Goal: Task Accomplishment & Management: Manage account settings

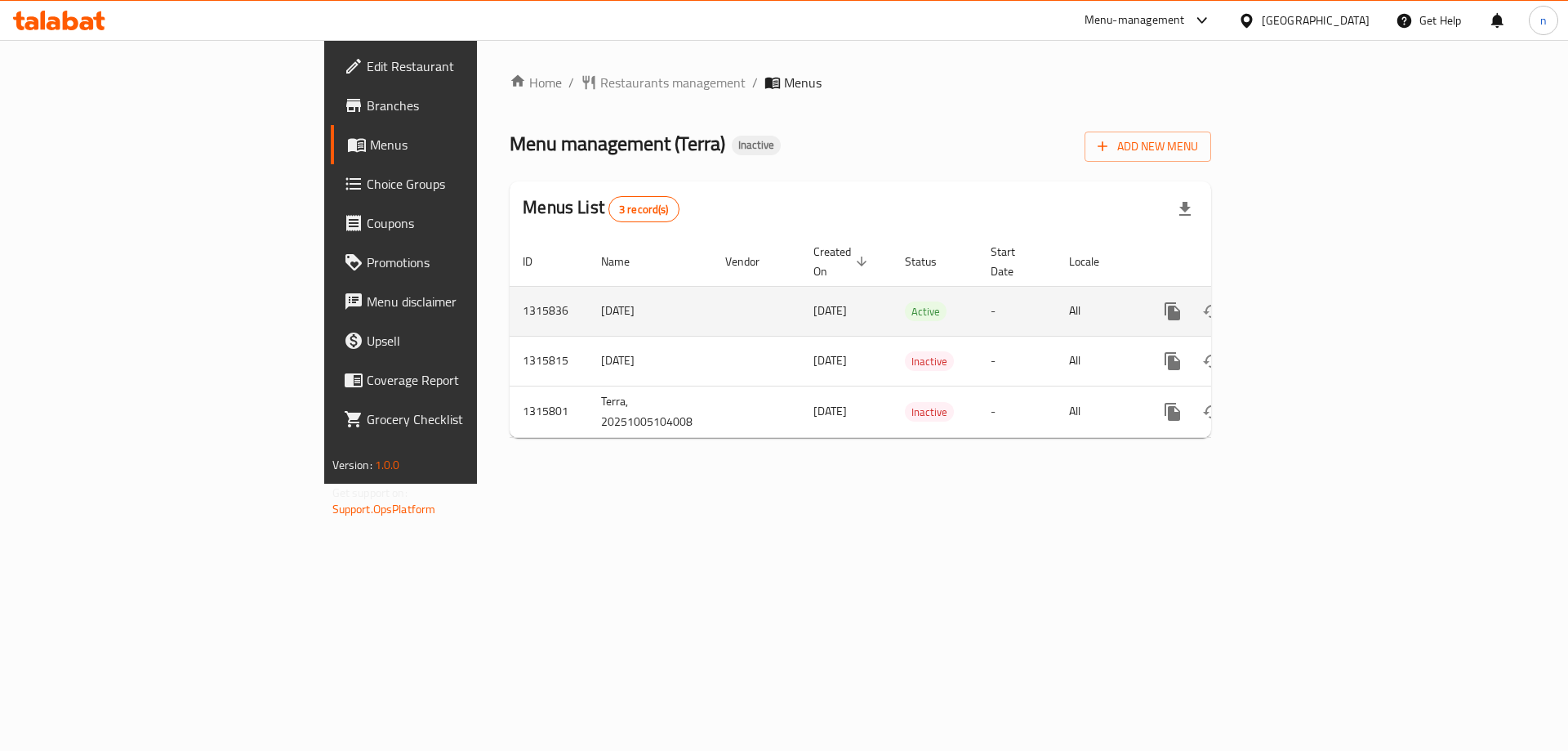
click at [1298, 304] on icon "enhanced table" at bounding box center [1290, 311] width 15 height 15
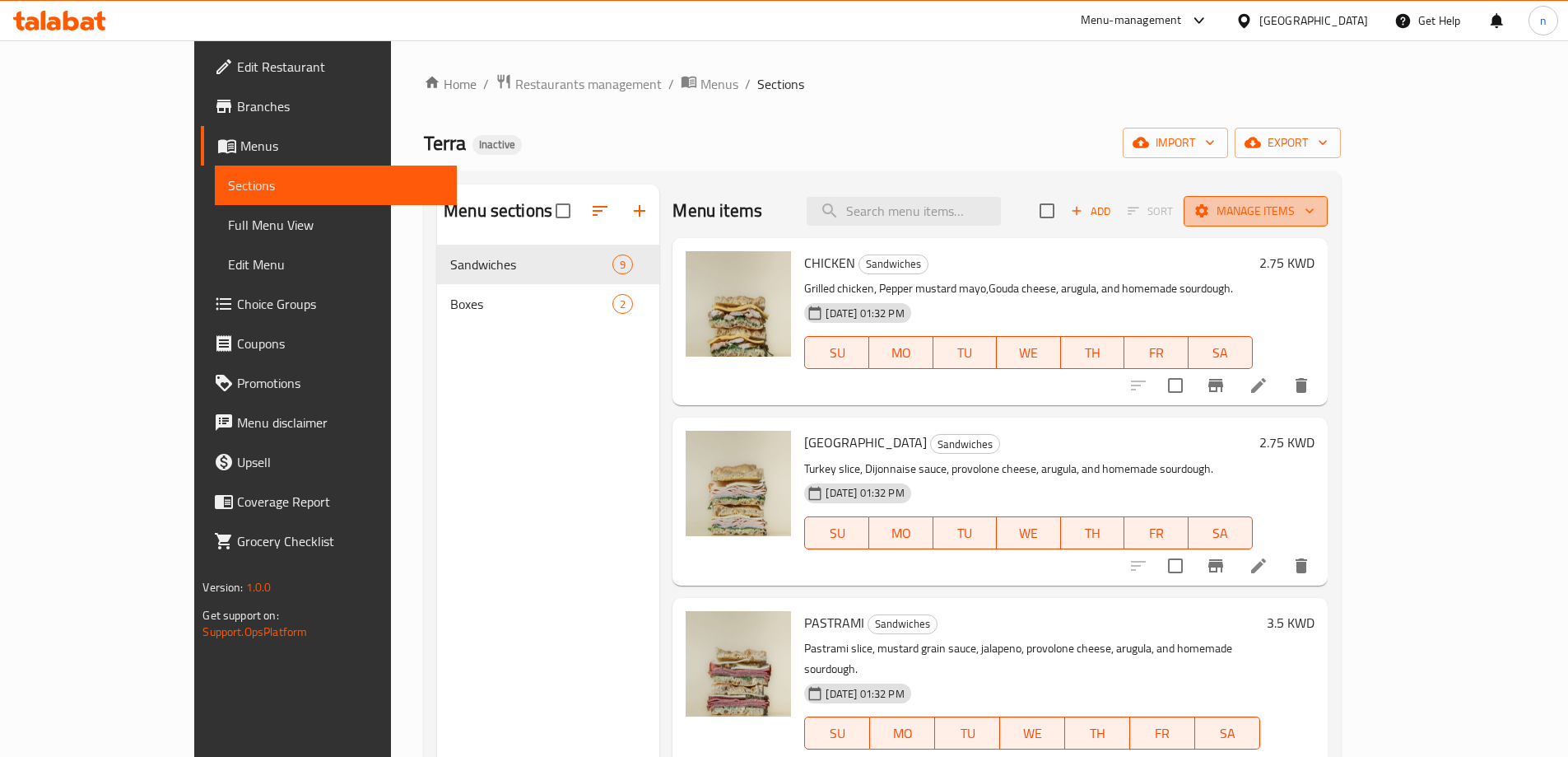
click at [1314, 201] on span "Manage items" at bounding box center [1255, 211] width 118 height 20
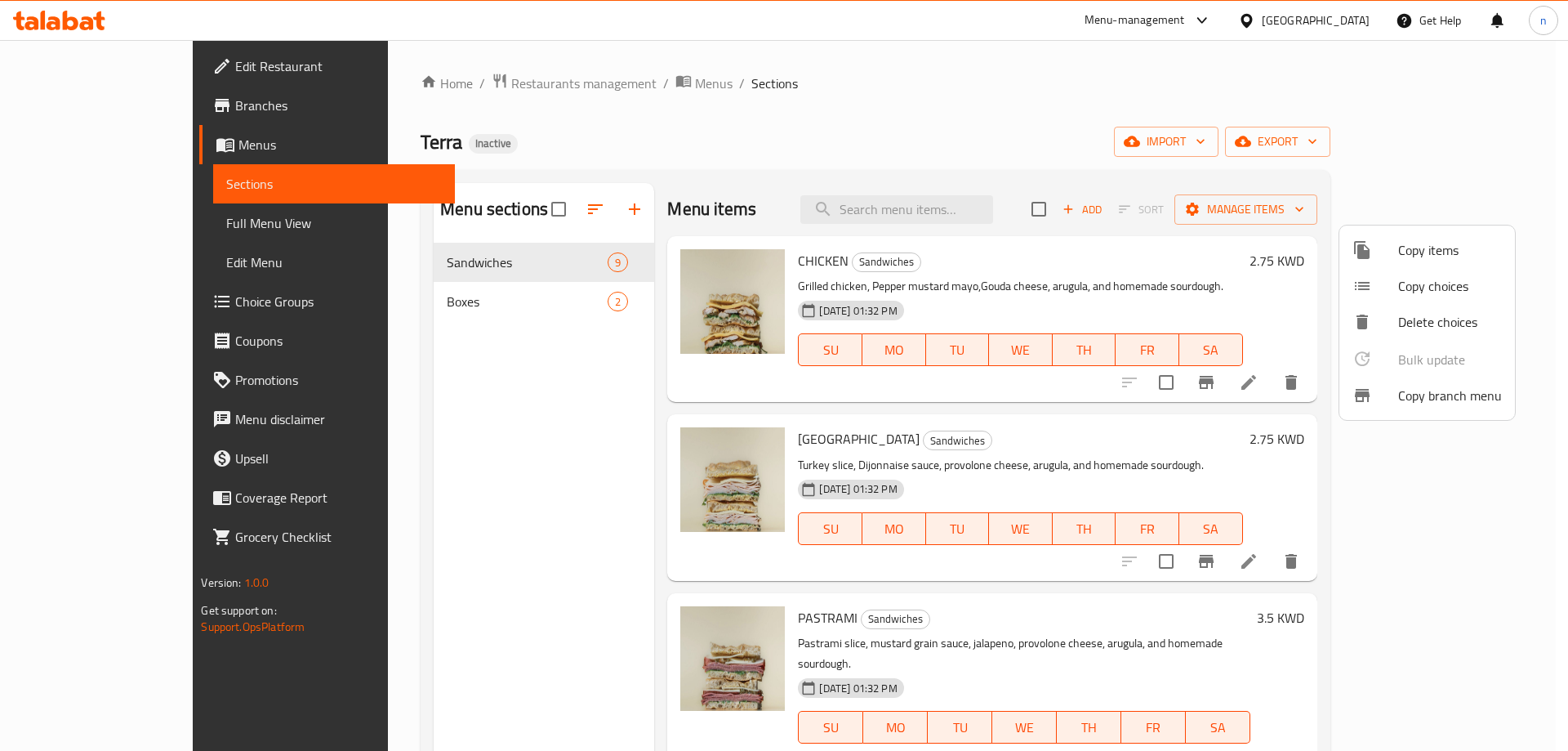
click at [1403, 396] on span "Copy branch menu" at bounding box center [1450, 395] width 103 height 19
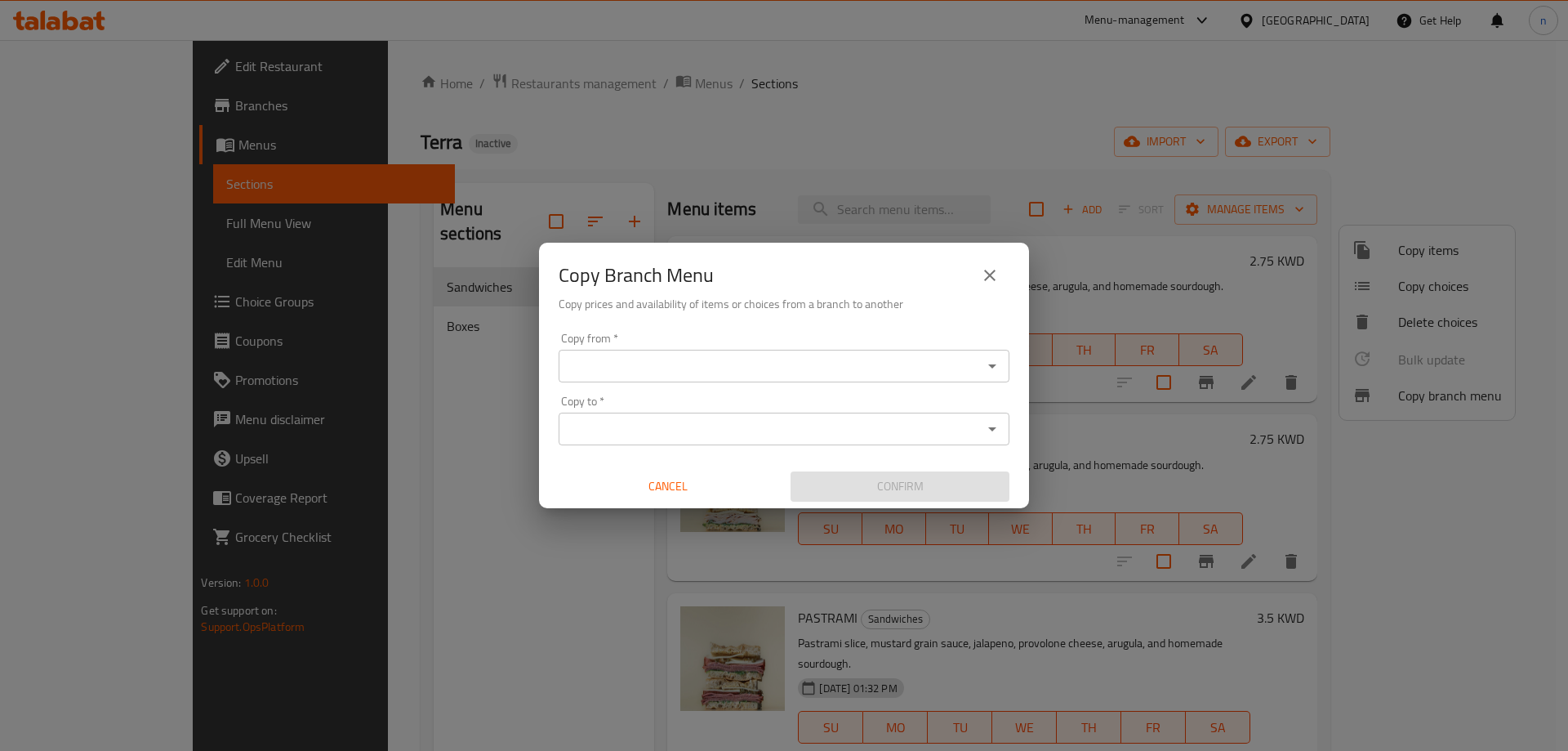
click at [703, 354] on input "Copy from   *" at bounding box center [770, 365] width 414 height 23
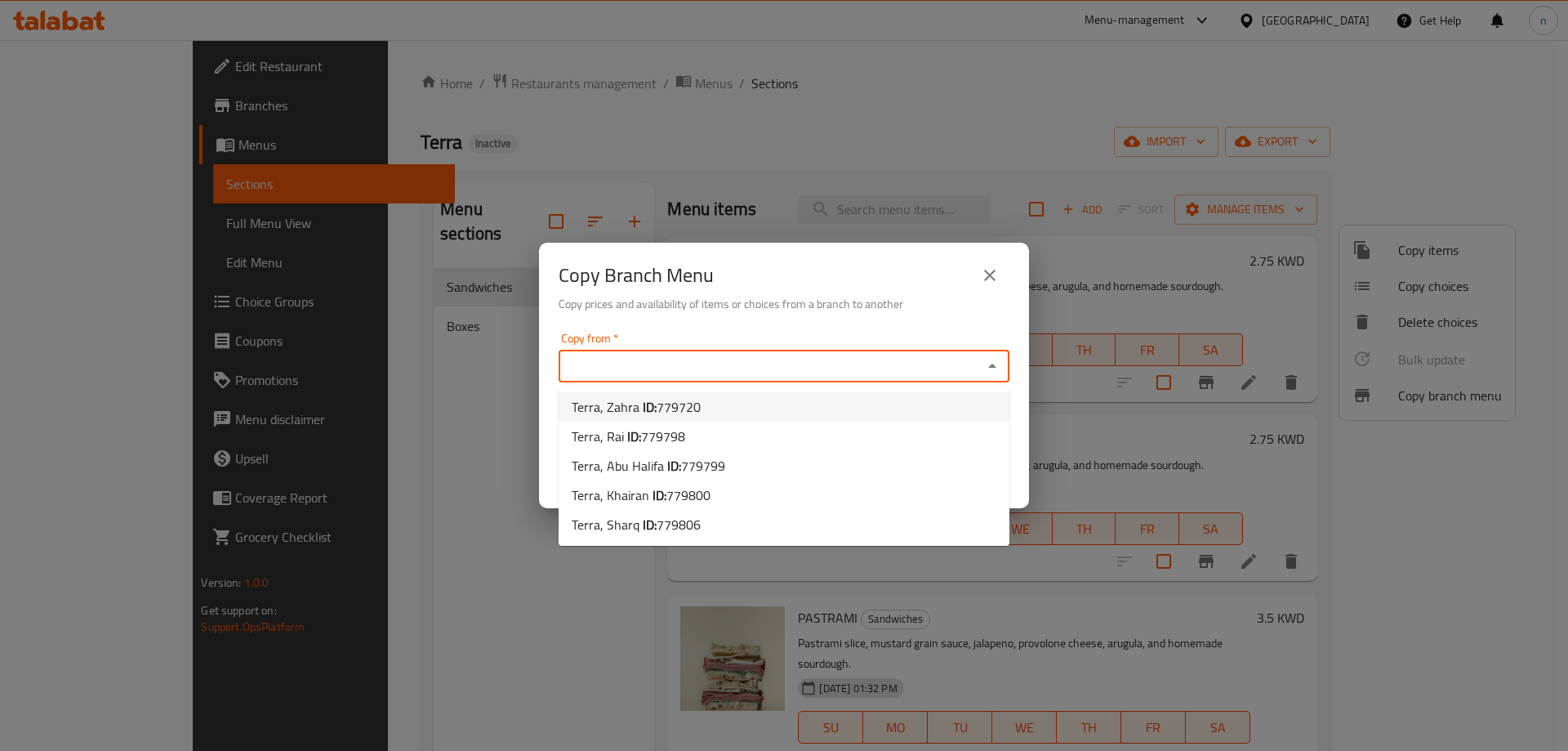
click at [729, 407] on li "Terra, Zahra ID: 779720" at bounding box center [784, 407] width 451 height 30
type input "Terra, Zahra"
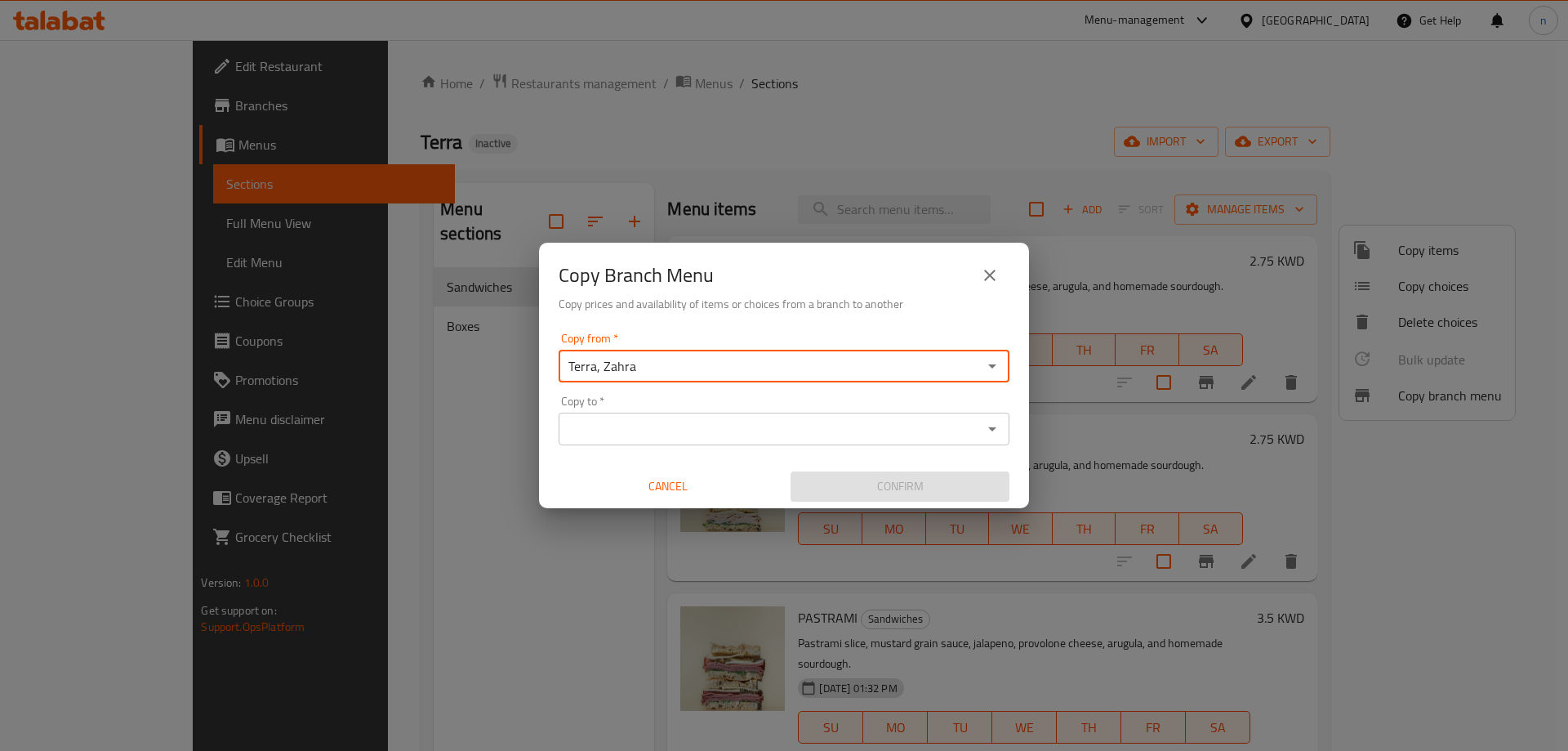
click at [735, 408] on div "Copy to   * Copy to *" at bounding box center [784, 421] width 451 height 50
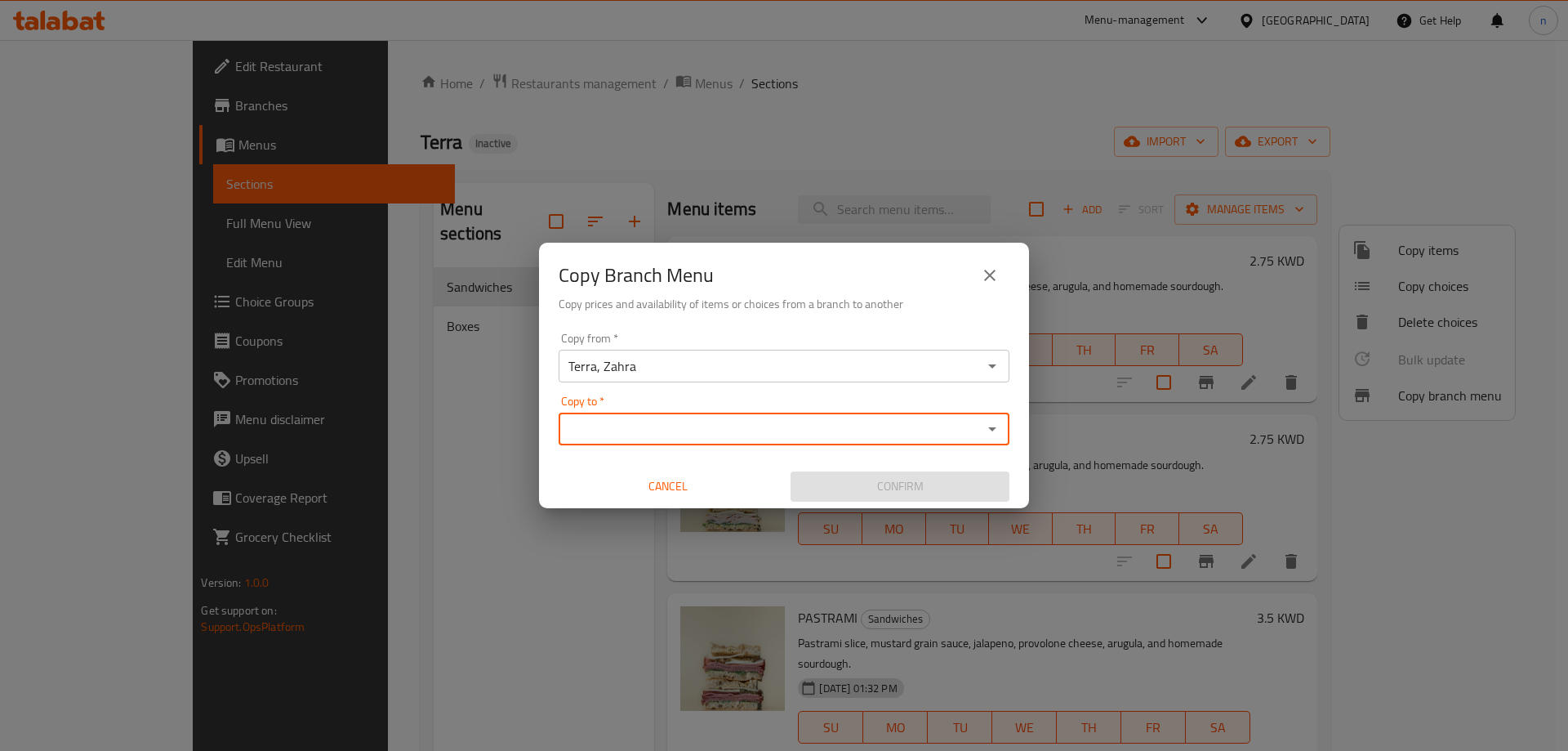
click at [735, 417] on input "Copy to   *" at bounding box center [770, 428] width 414 height 23
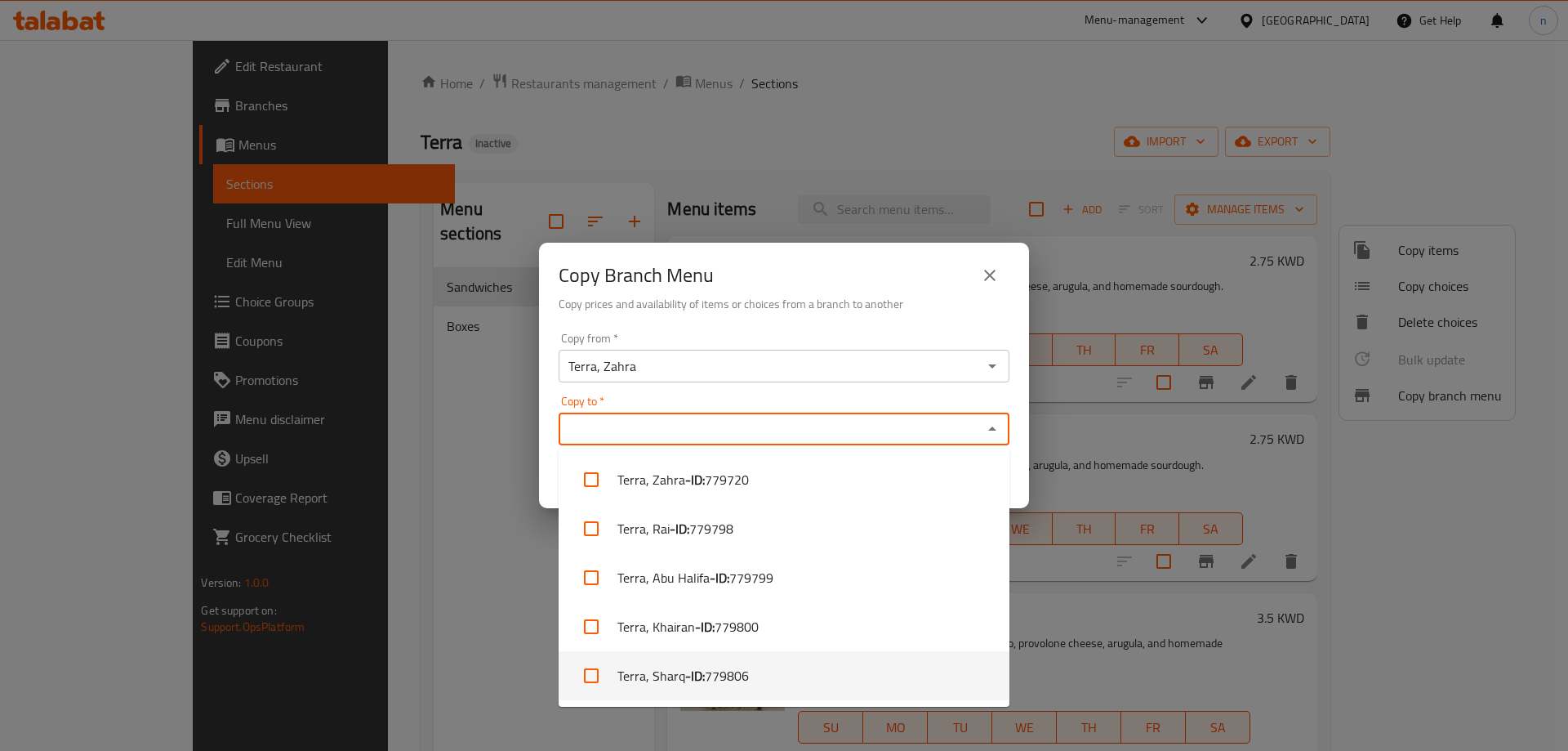
click at [752, 669] on li "Terra, Sharq - ID: 779806" at bounding box center [784, 675] width 451 height 49
checkbox input "true"
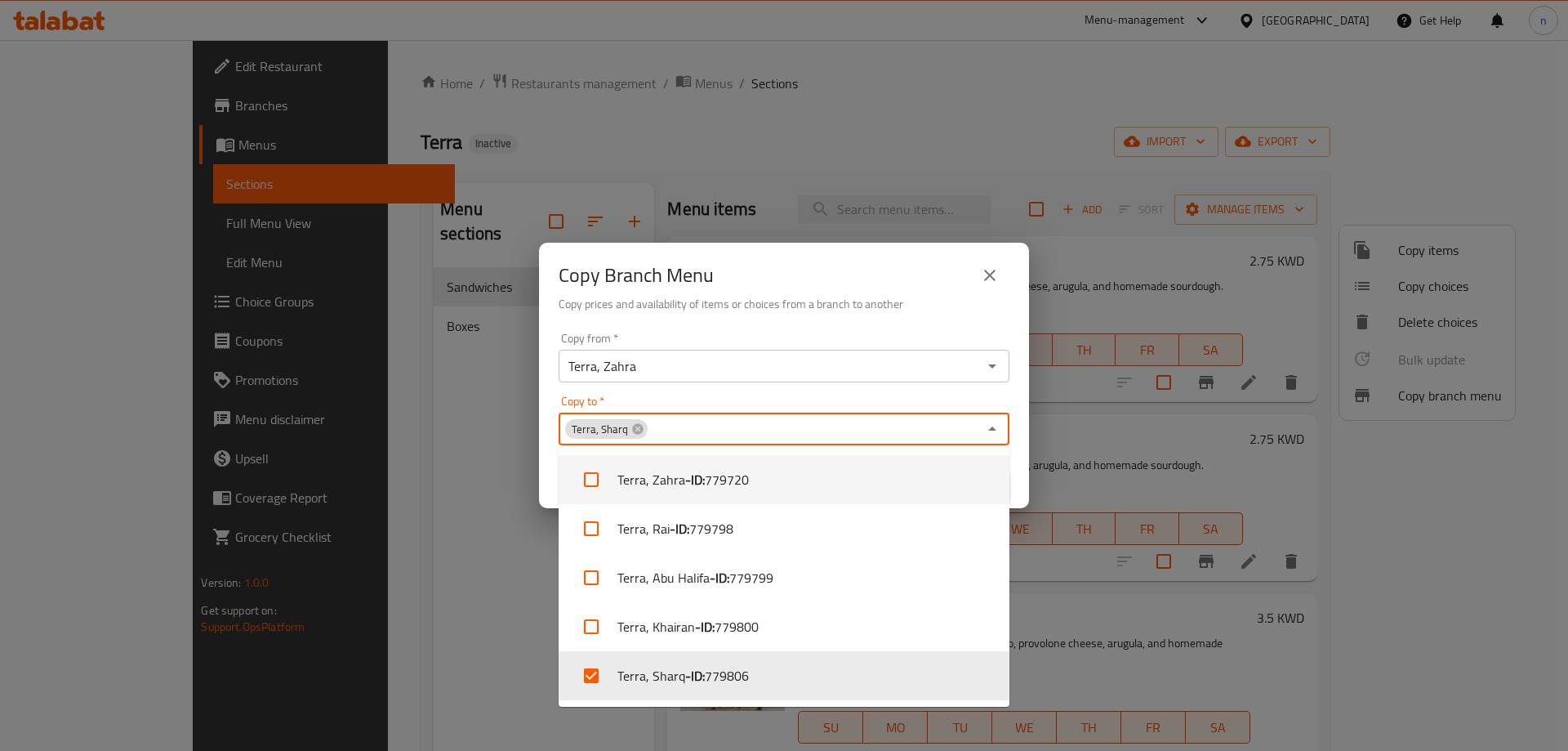
click at [851, 277] on div "Copy Branch Menu" at bounding box center [784, 275] width 451 height 39
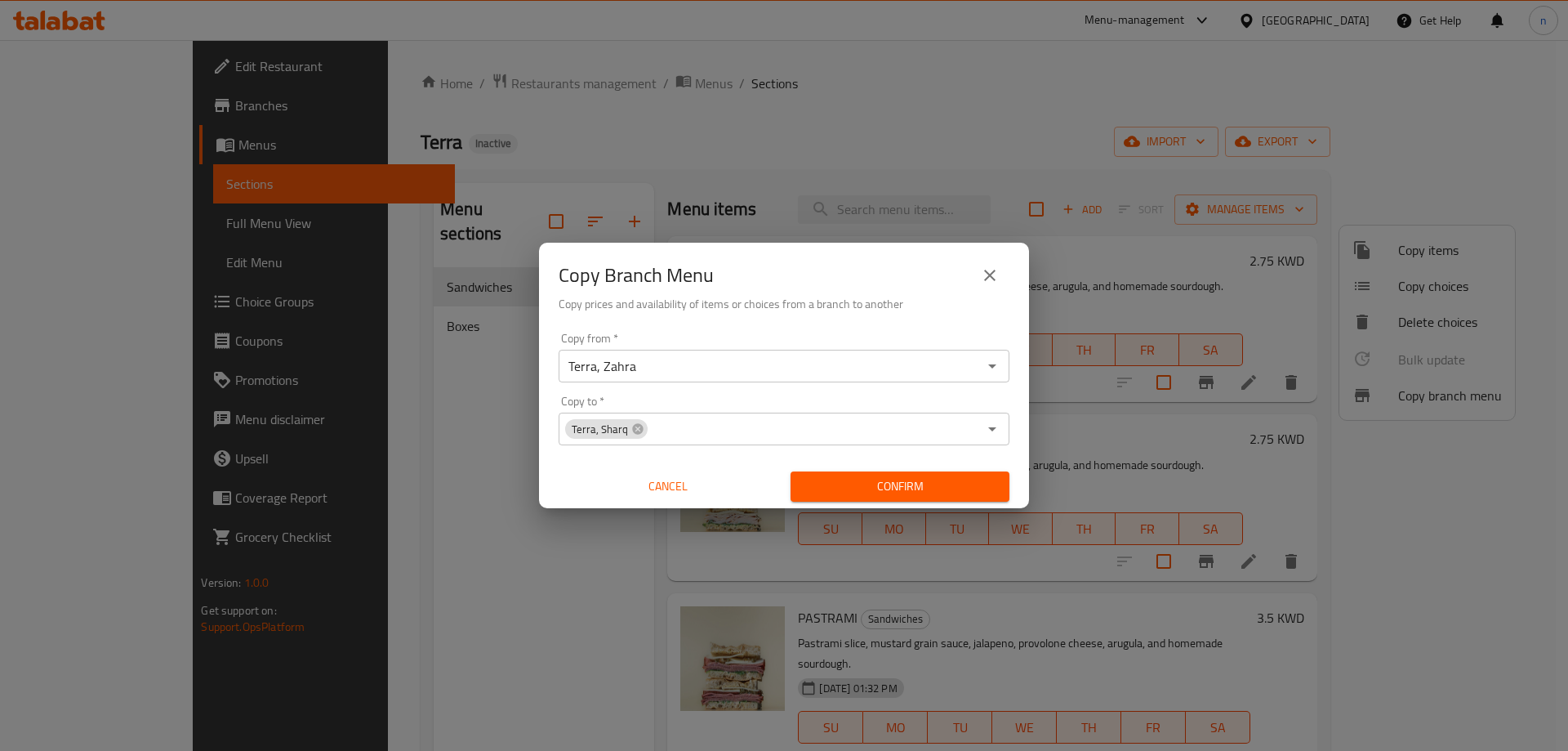
click at [878, 488] on span "Confirm" at bounding box center [899, 486] width 193 height 20
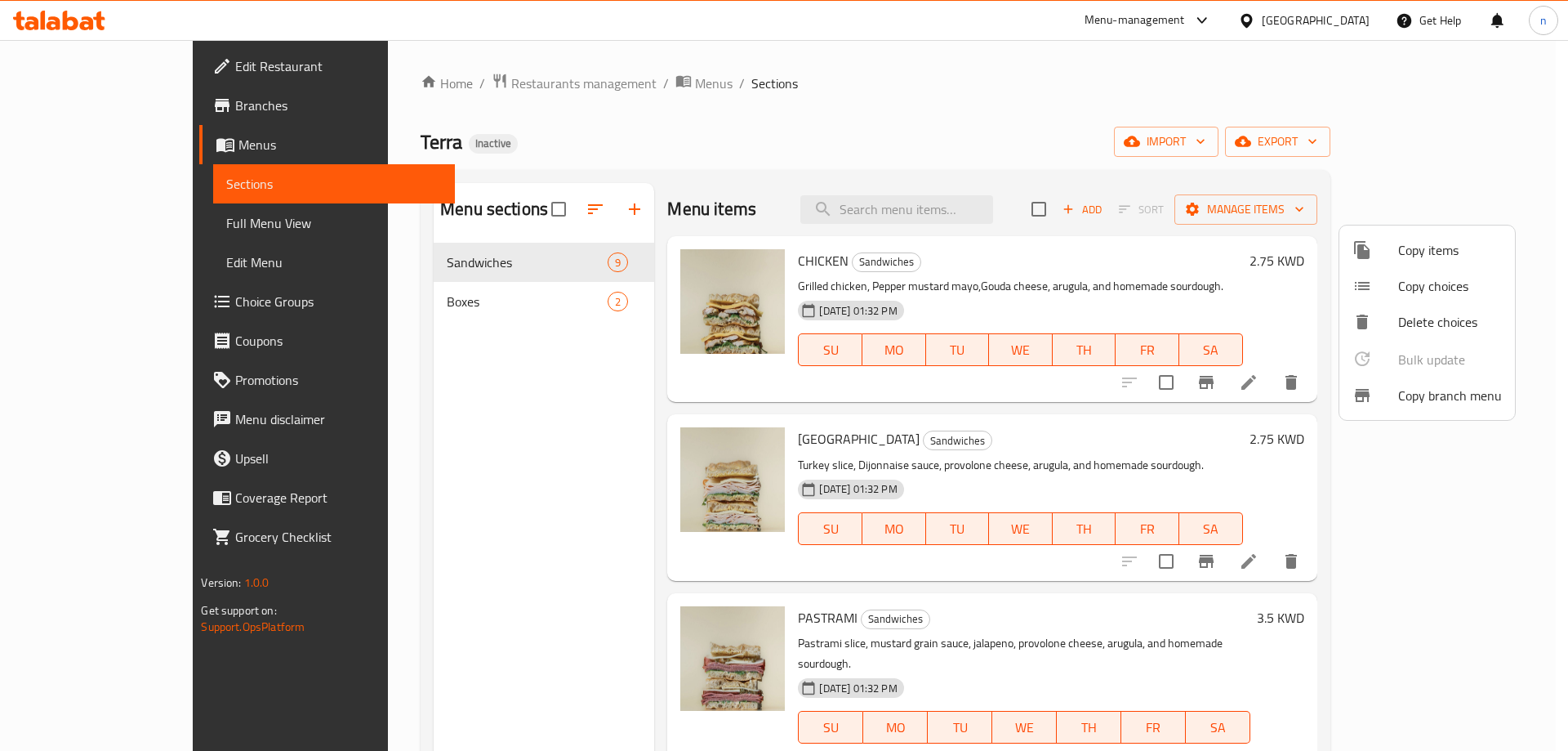
click at [89, 210] on div at bounding box center [784, 376] width 1568 height 751
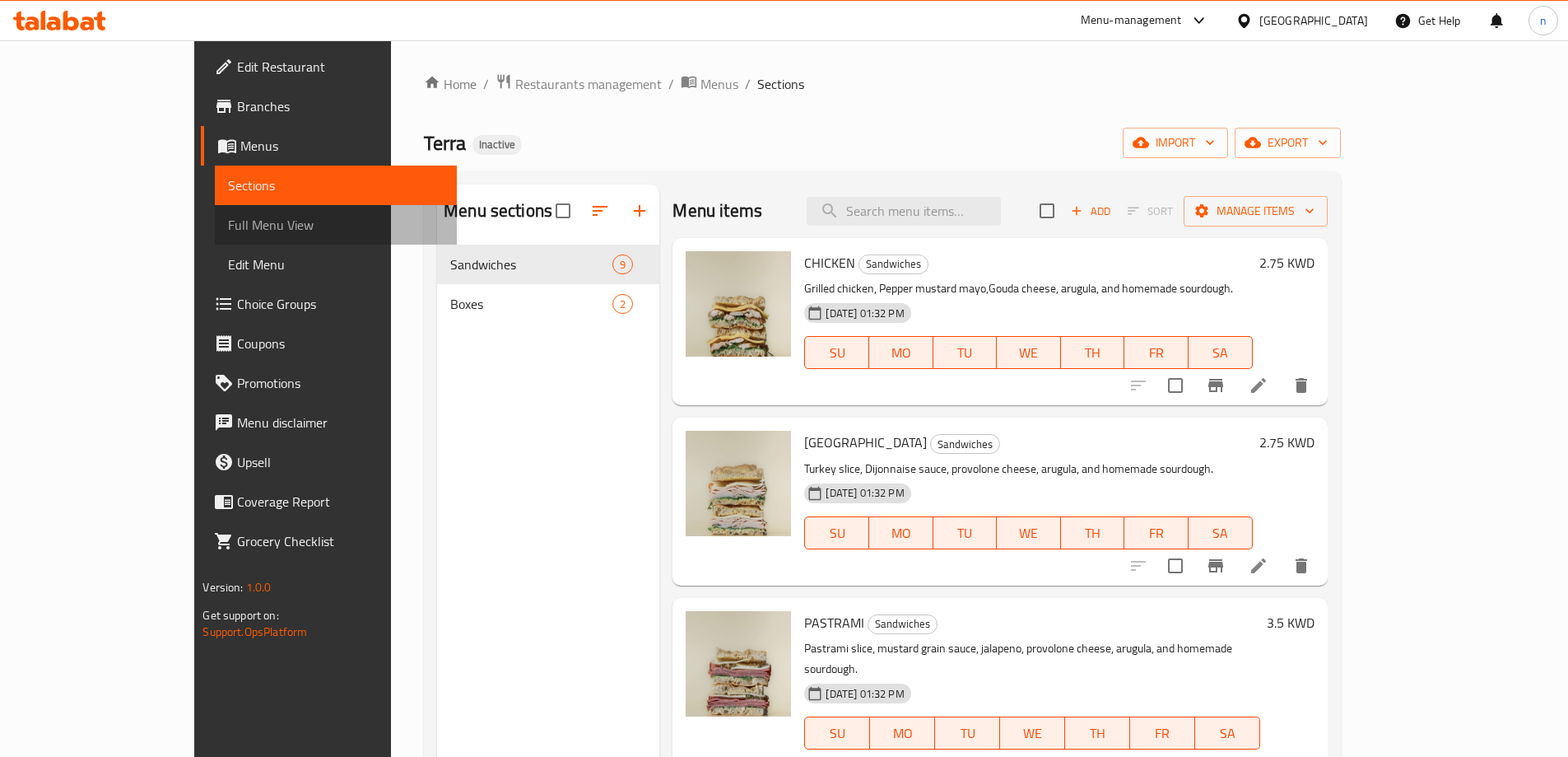
click at [228, 226] on span "Full Menu View" at bounding box center [335, 224] width 215 height 20
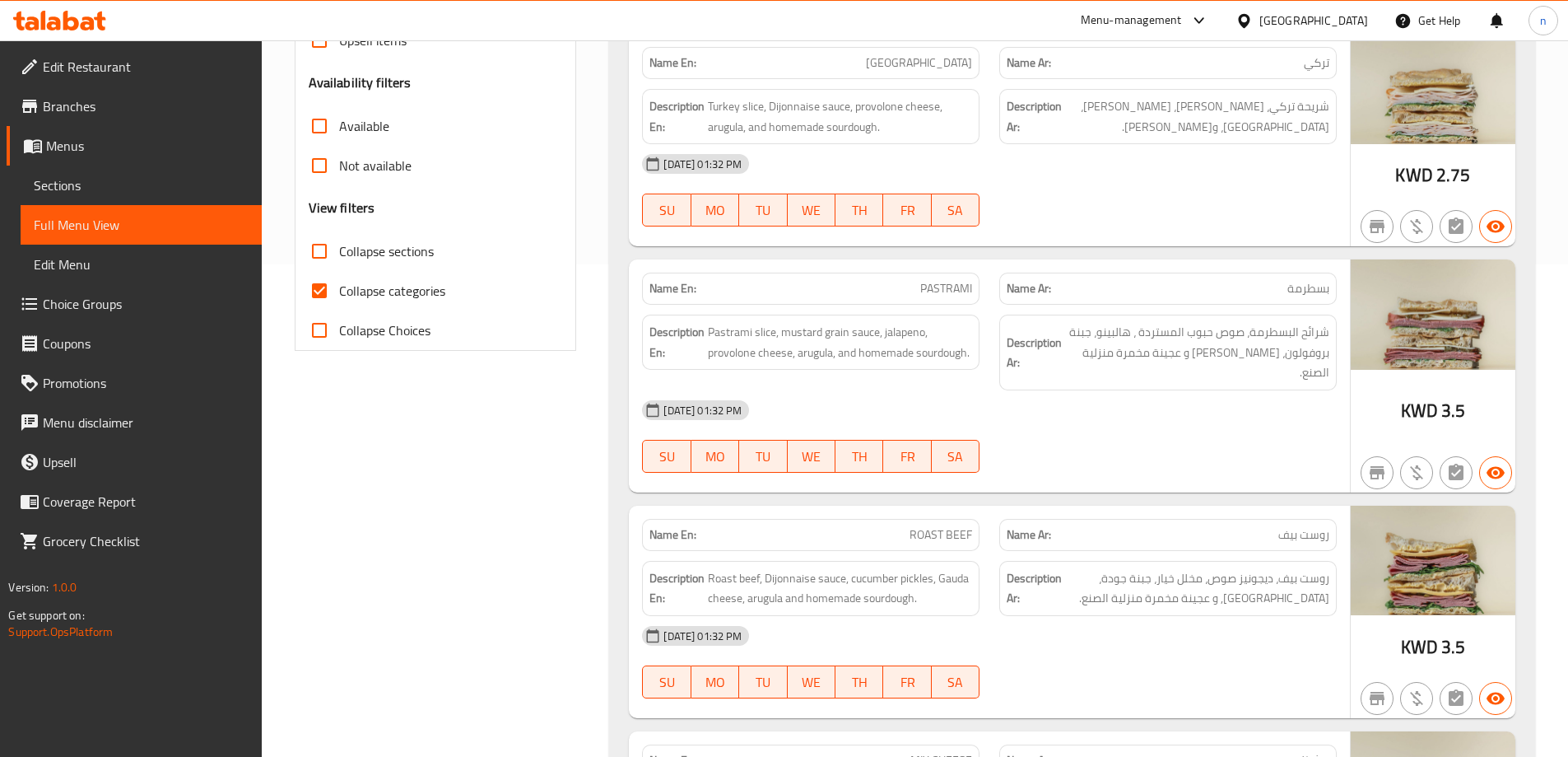
scroll to position [494, 0]
click at [308, 284] on input "Collapse categories" at bounding box center [319, 289] width 39 height 39
checkbox input "false"
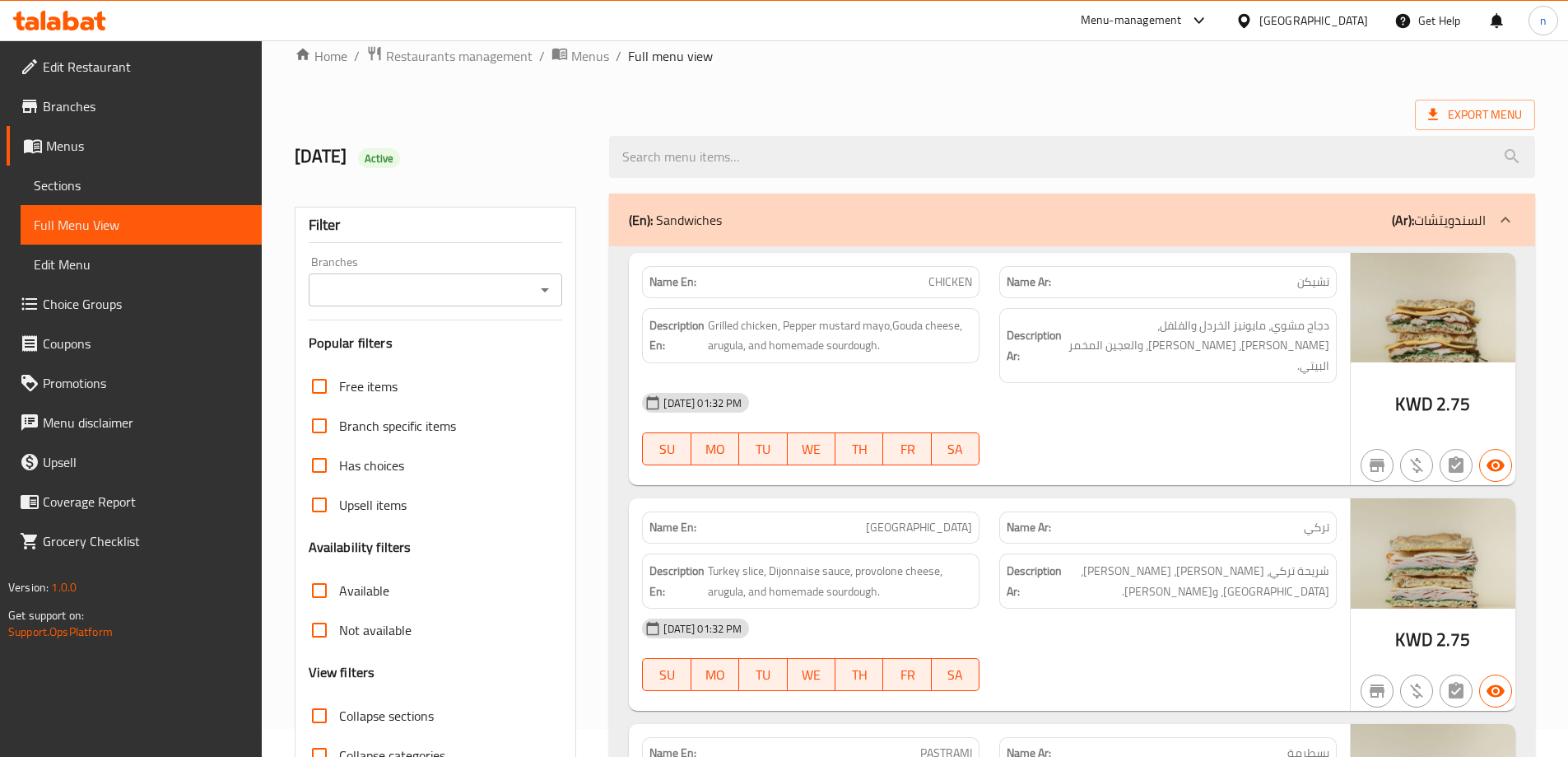
scroll to position [0, 0]
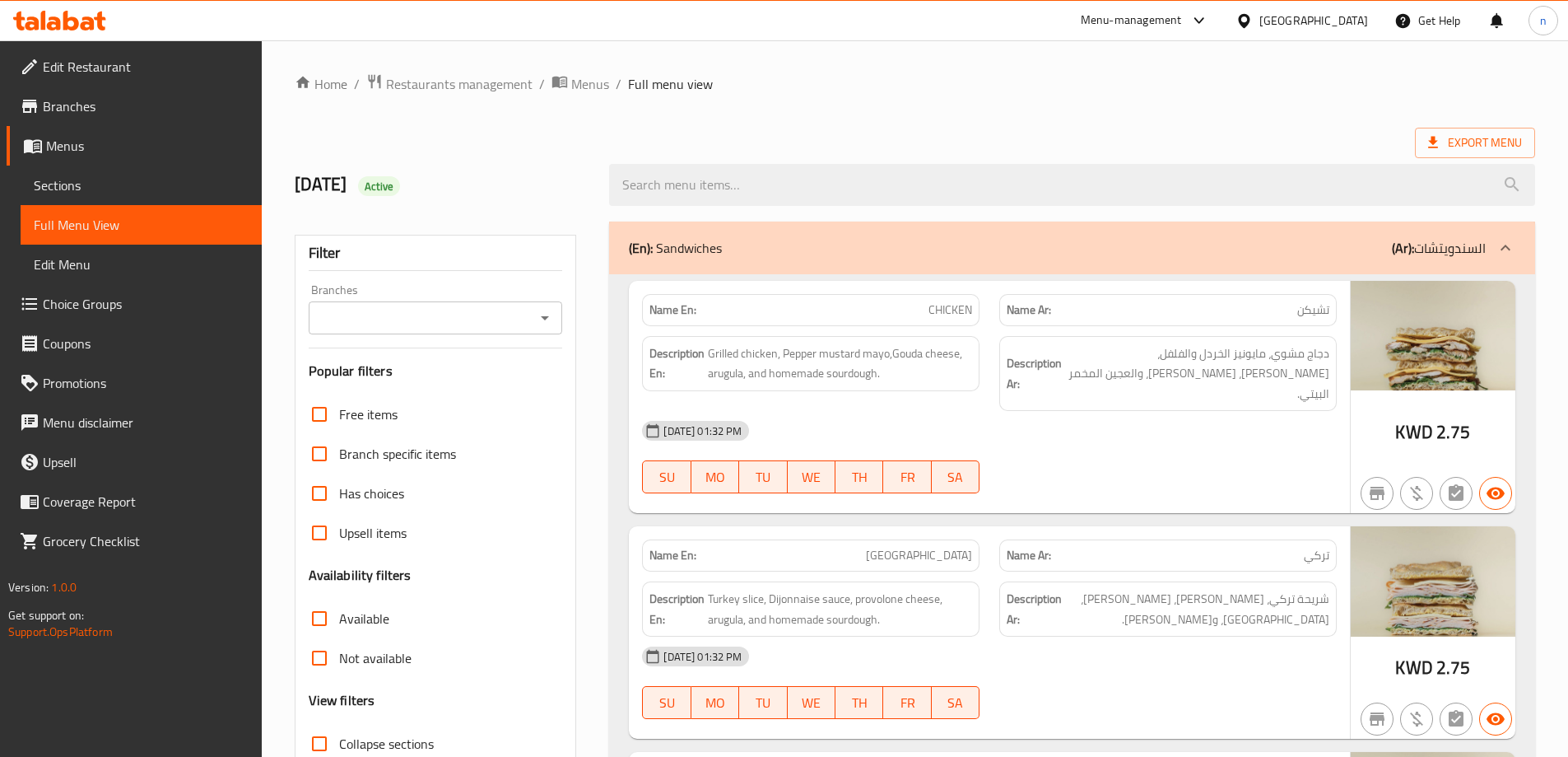
click at [190, 176] on span "Sections" at bounding box center [140, 185] width 215 height 20
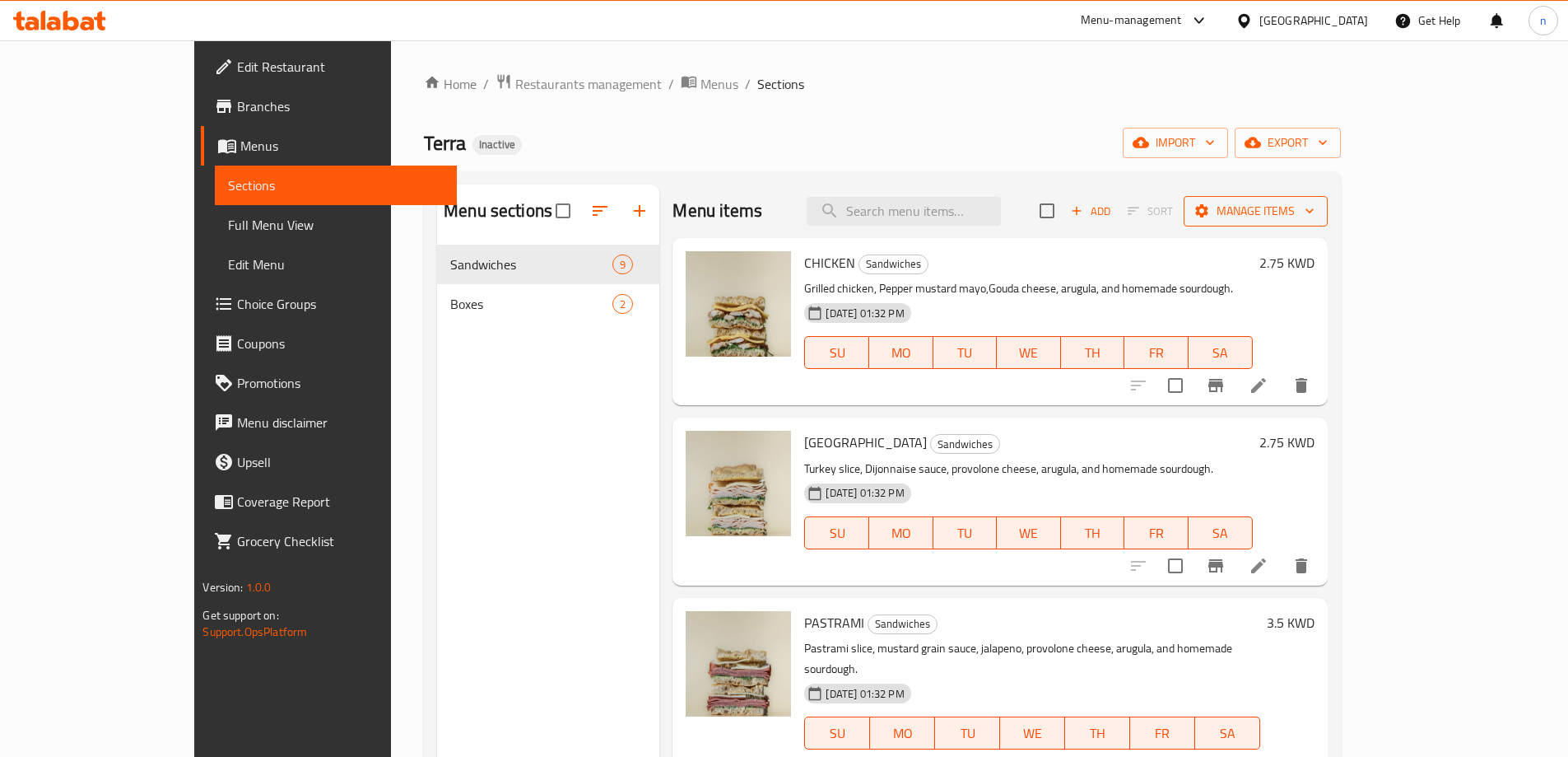
click at [1317, 206] on icon "button" at bounding box center [1310, 211] width 17 height 17
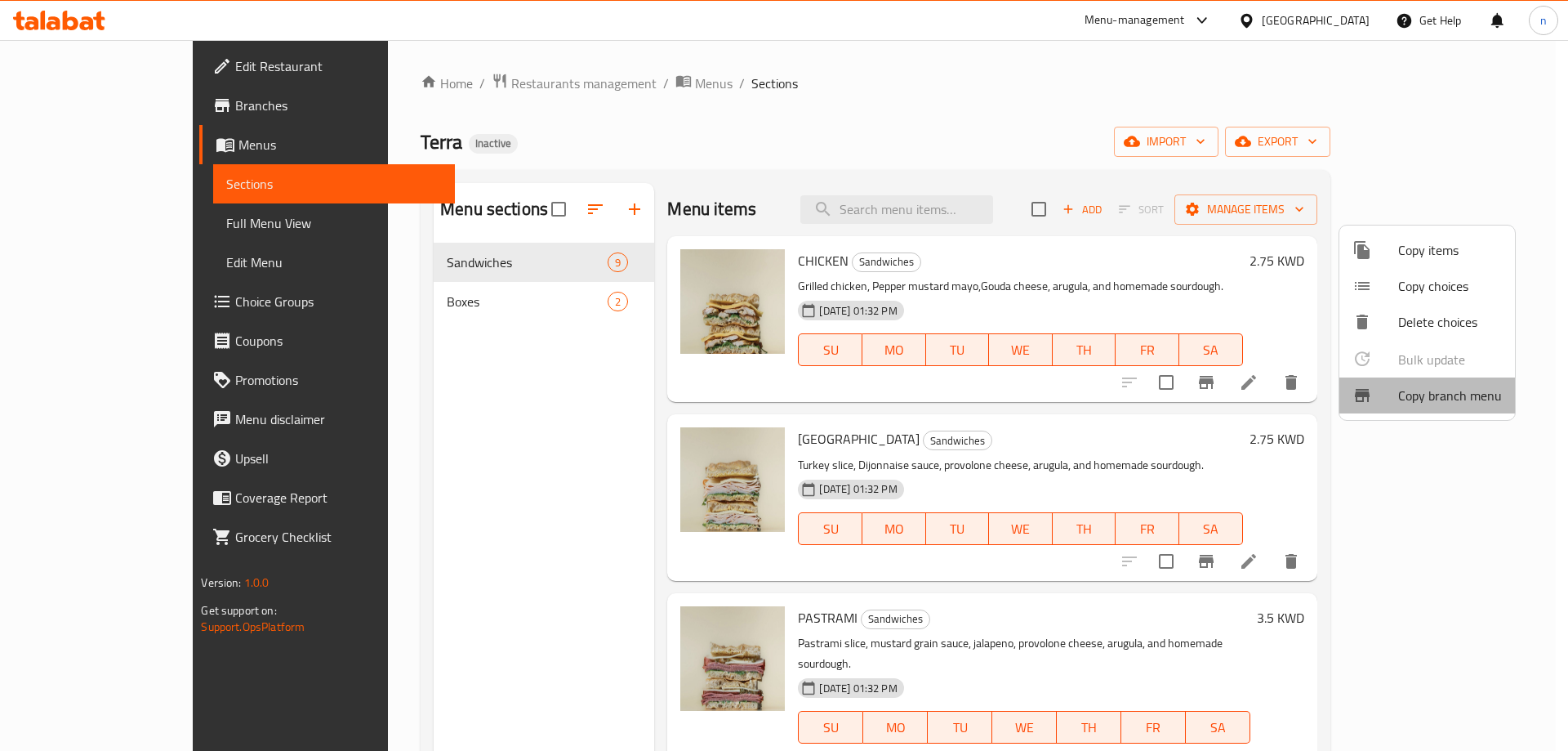
click at [1444, 388] on span "Copy branch menu" at bounding box center [1450, 395] width 103 height 19
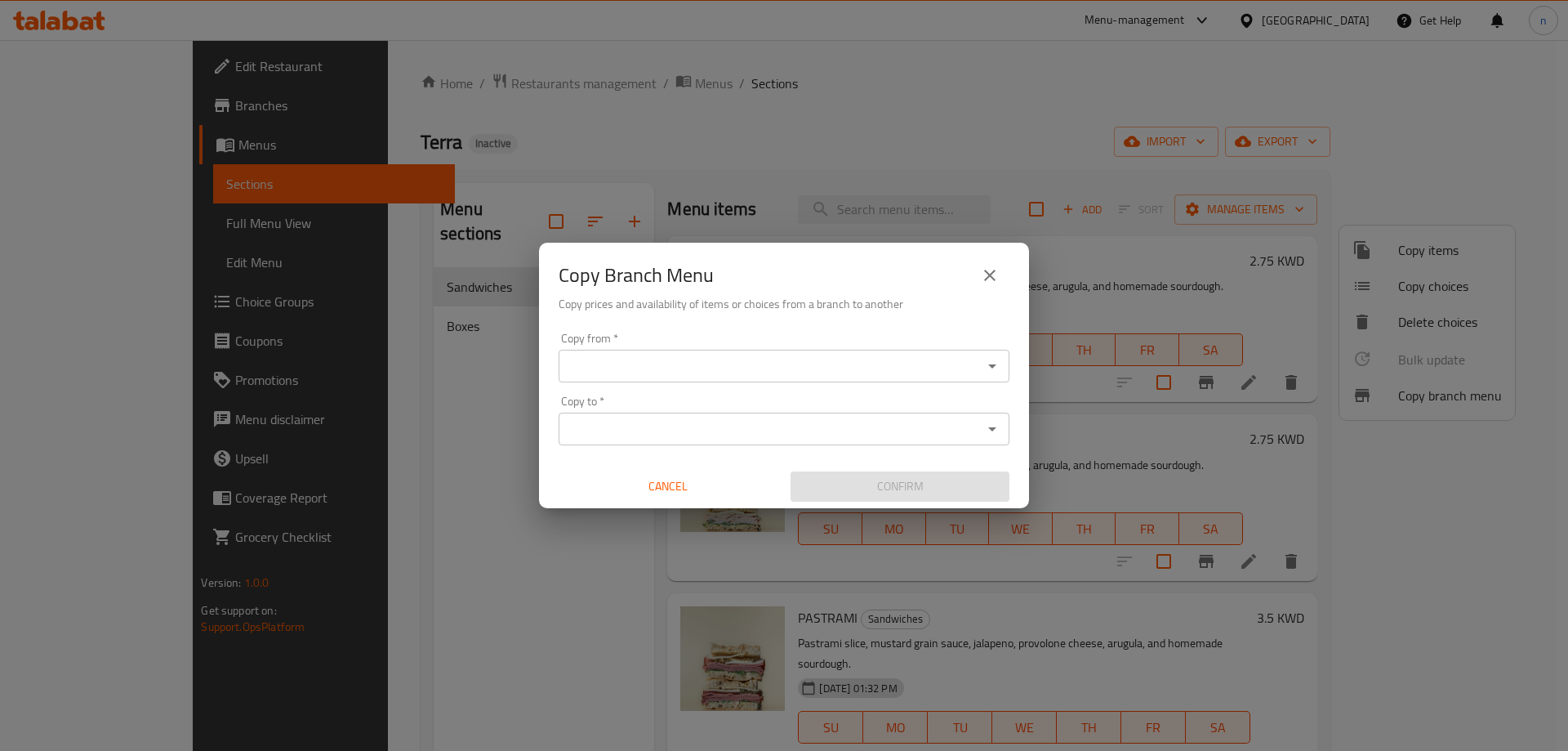
click at [885, 359] on input "Copy from   *" at bounding box center [770, 365] width 414 height 23
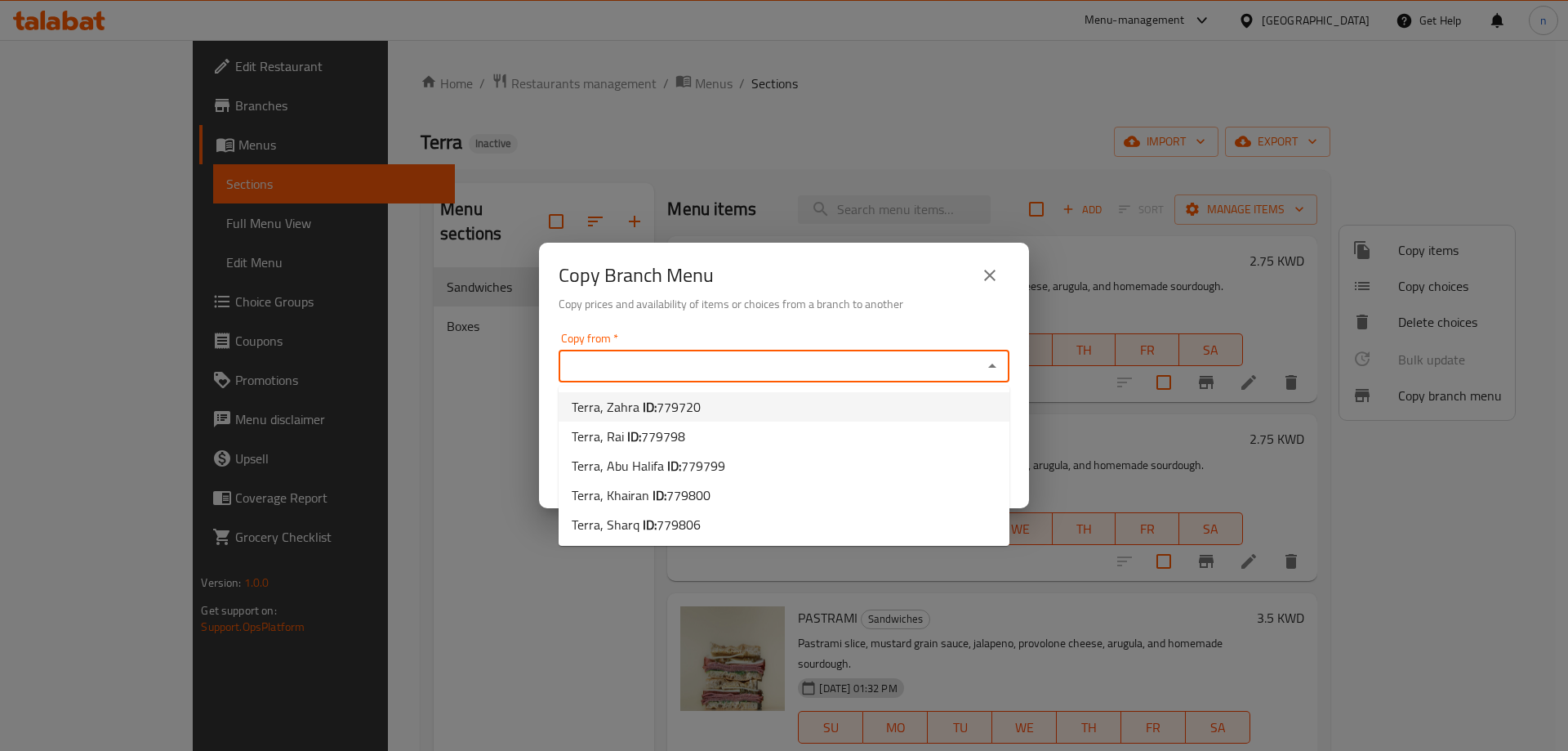
click at [650, 402] on b "ID:" at bounding box center [649, 407] width 14 height 25
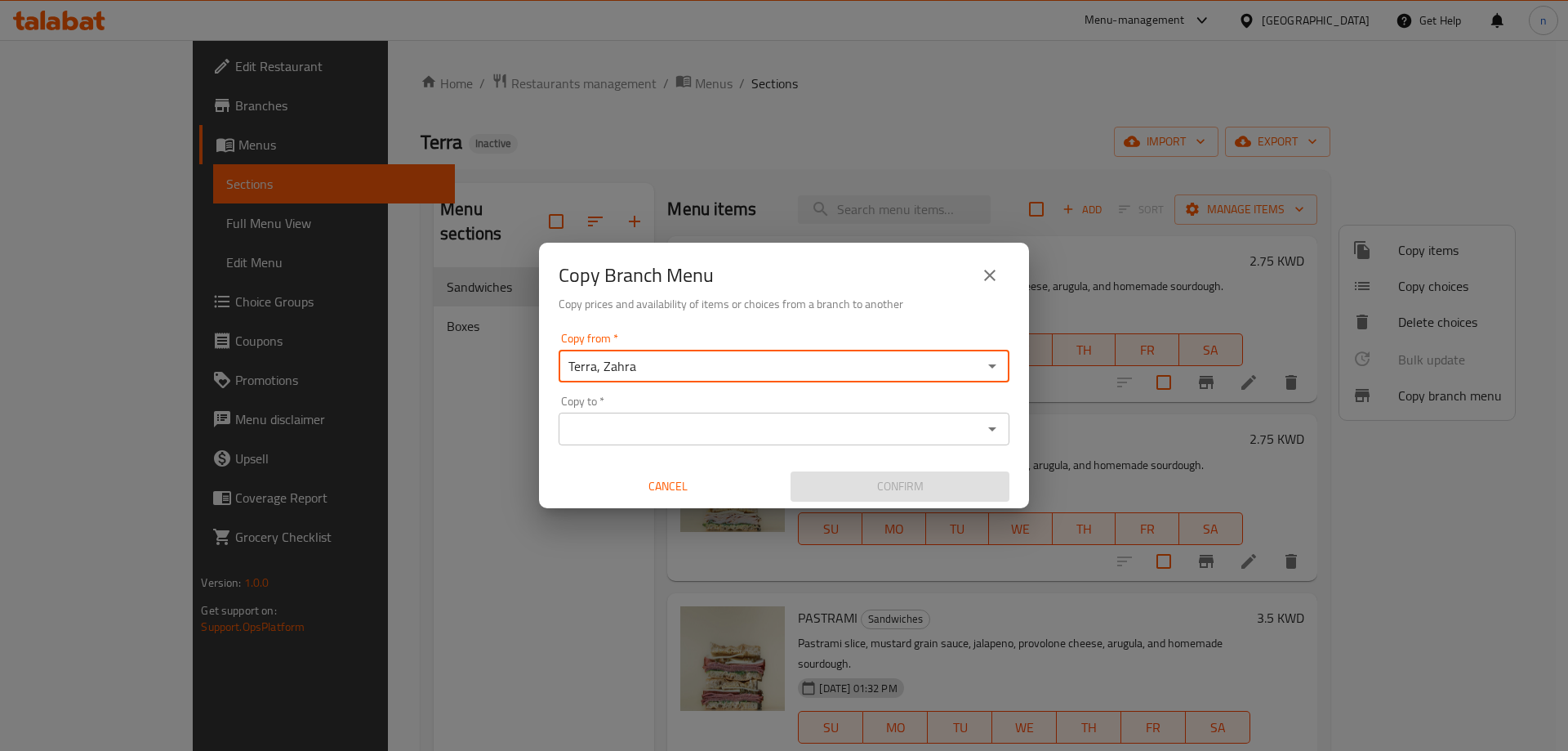
type input "Terra, Zahra"
click at [653, 424] on input "Copy to   *" at bounding box center [770, 428] width 414 height 23
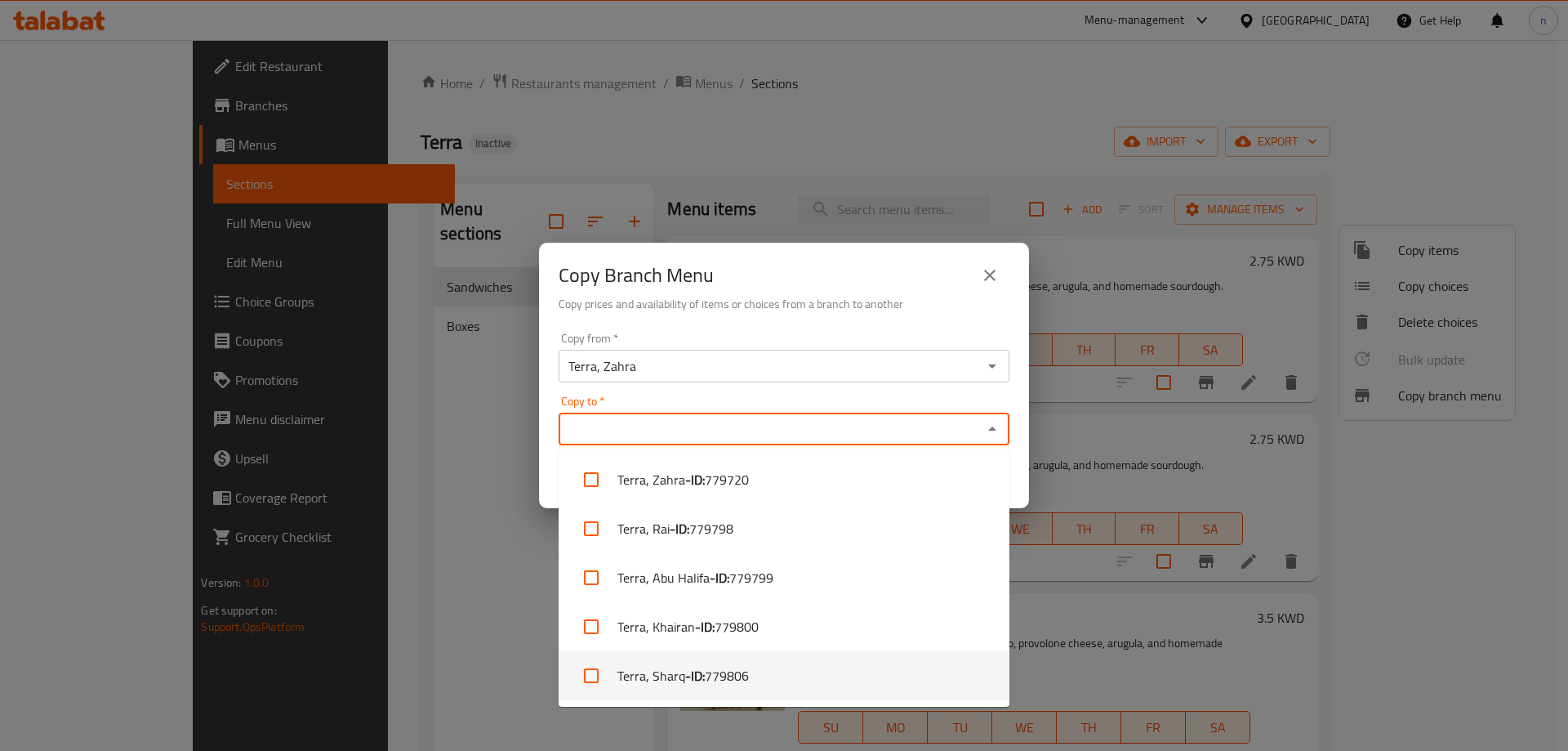
click at [708, 685] on span "779806" at bounding box center [727, 675] width 44 height 19
checkbox input "true"
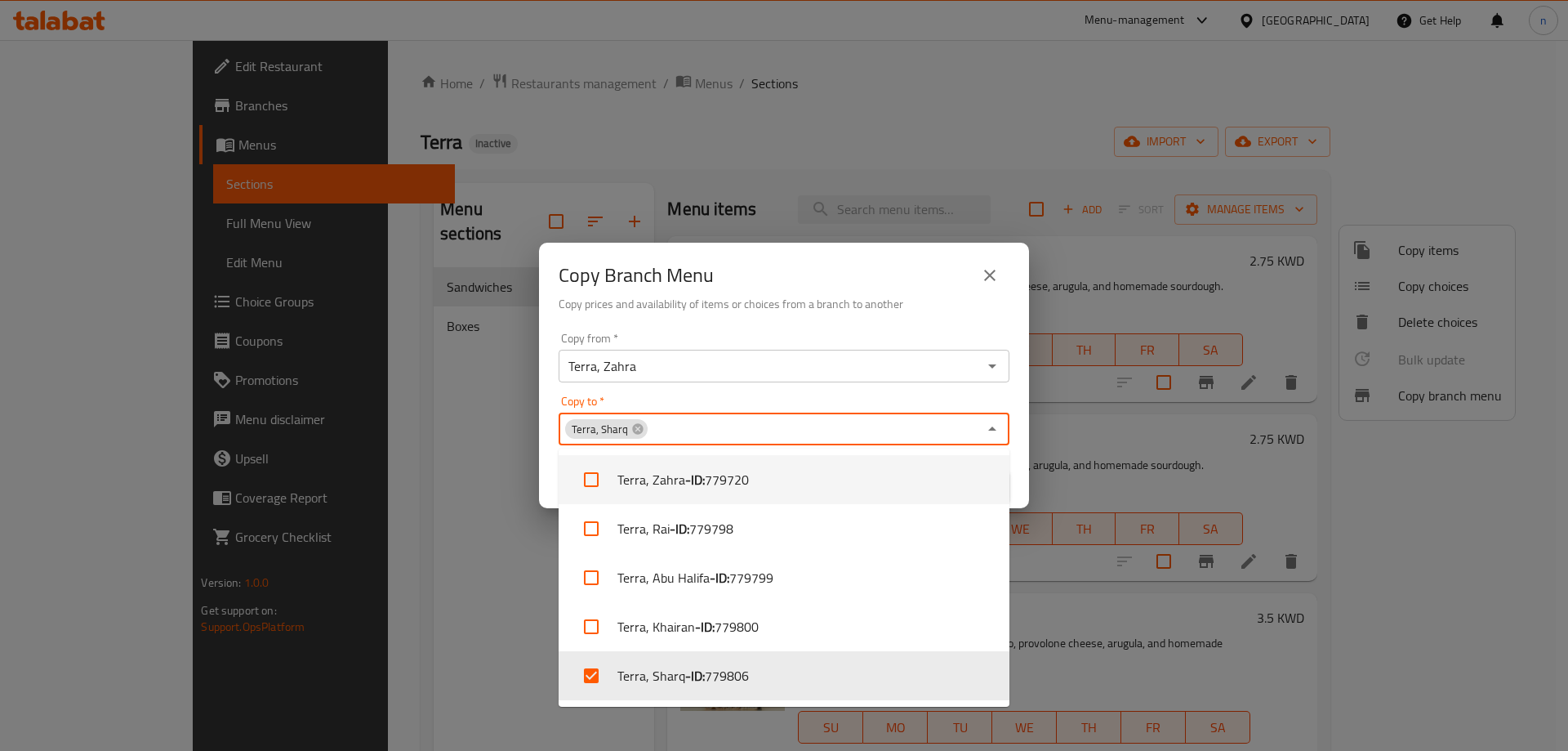
click at [888, 255] on div "Copy Branch Menu Copy prices and availability of items or choices from a branch…" at bounding box center [783, 284] width 490 height 83
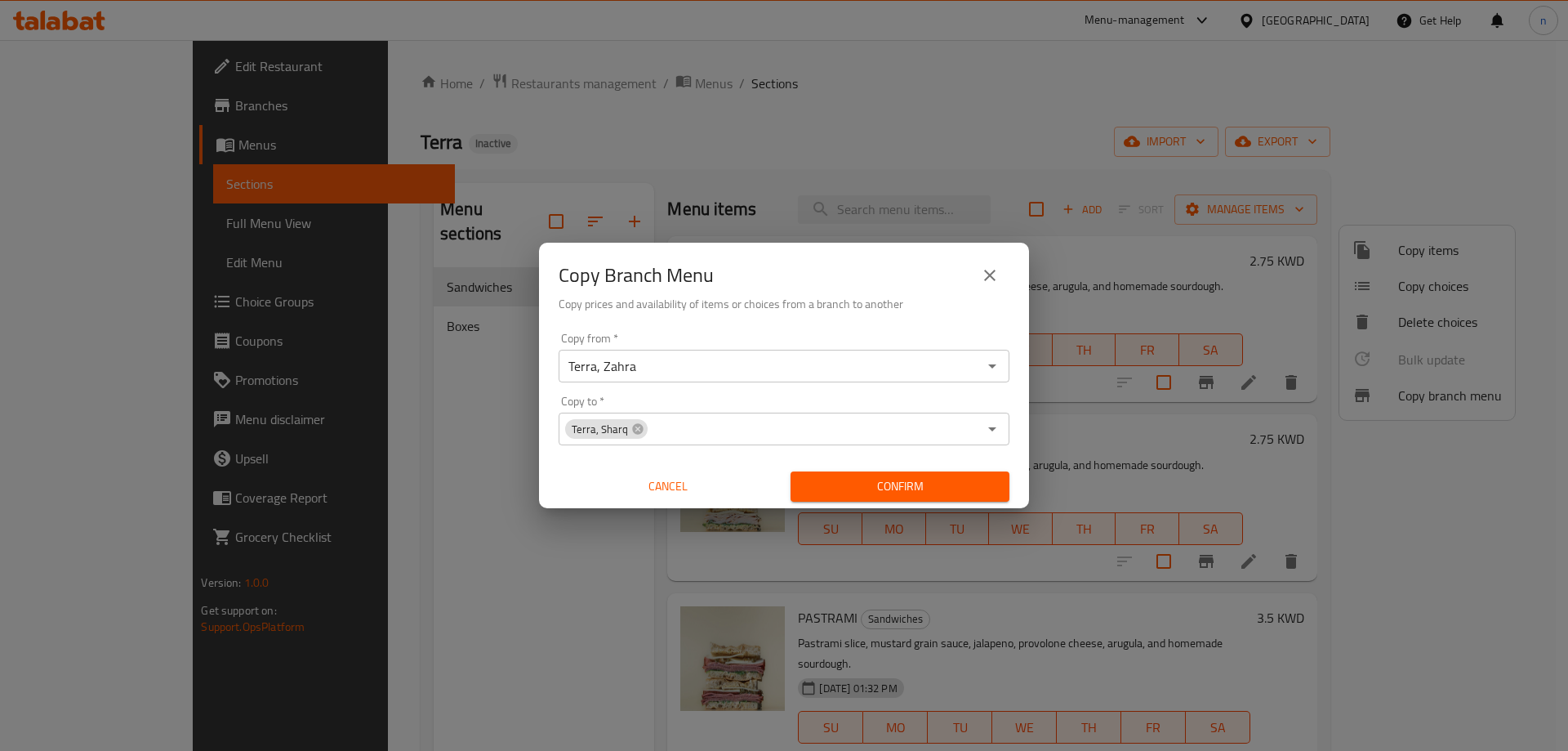
click at [992, 284] on icon "close" at bounding box center [989, 275] width 19 height 19
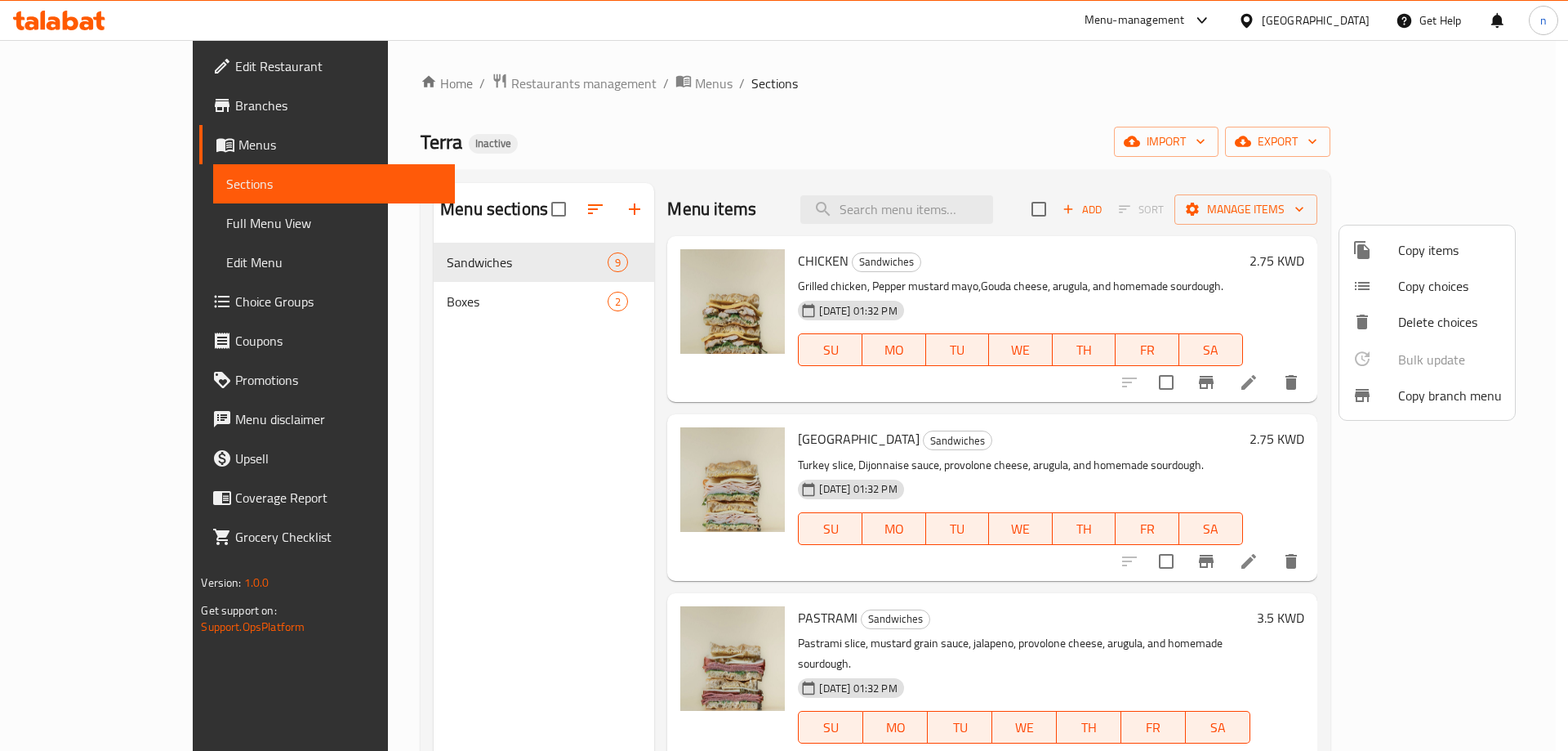
drag, startPoint x: 1192, startPoint y: 58, endPoint x: 1218, endPoint y: 55, distance: 26.2
click at [1192, 58] on div at bounding box center [784, 376] width 1568 height 751
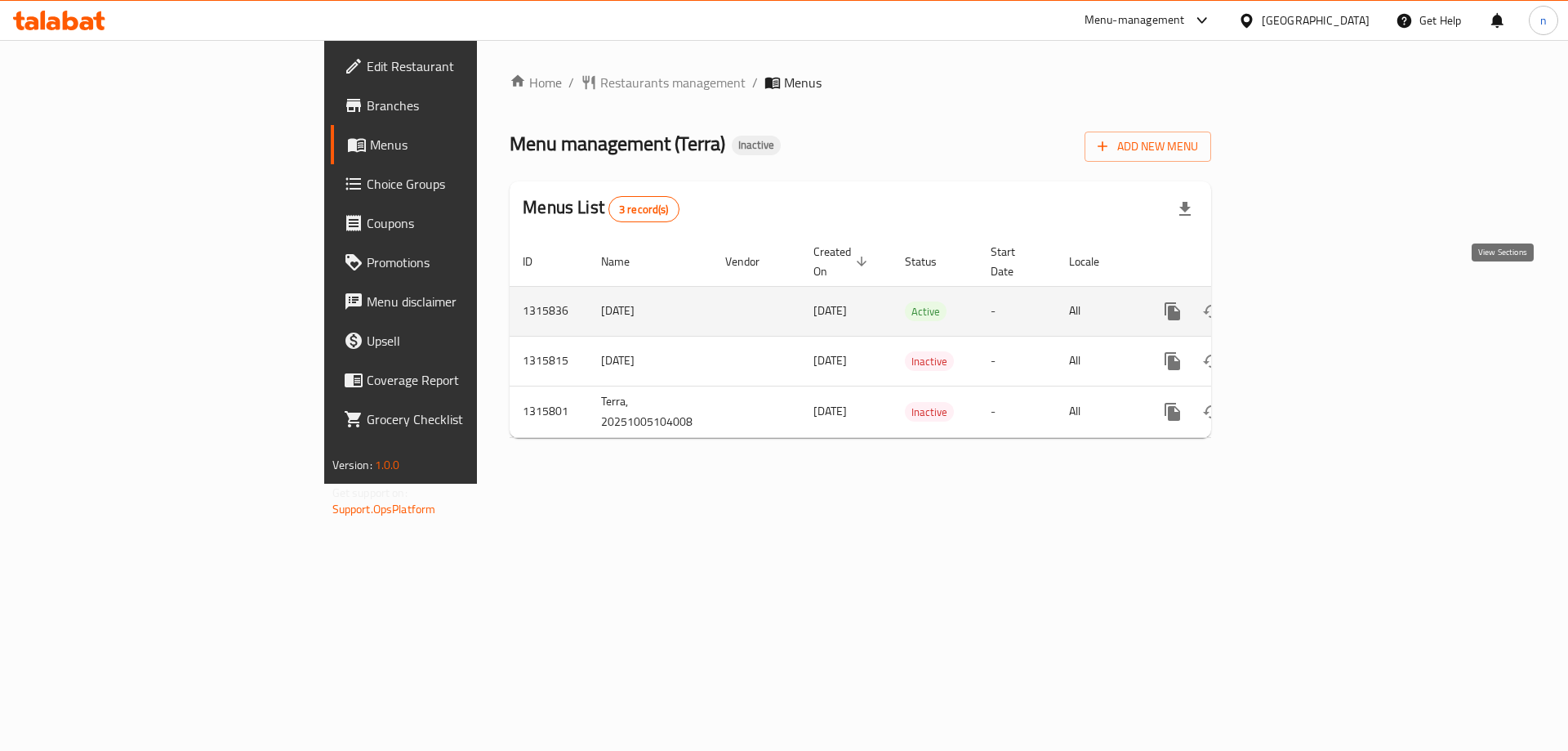
click at [1301, 302] on icon "enhanced table" at bounding box center [1289, 311] width 19 height 19
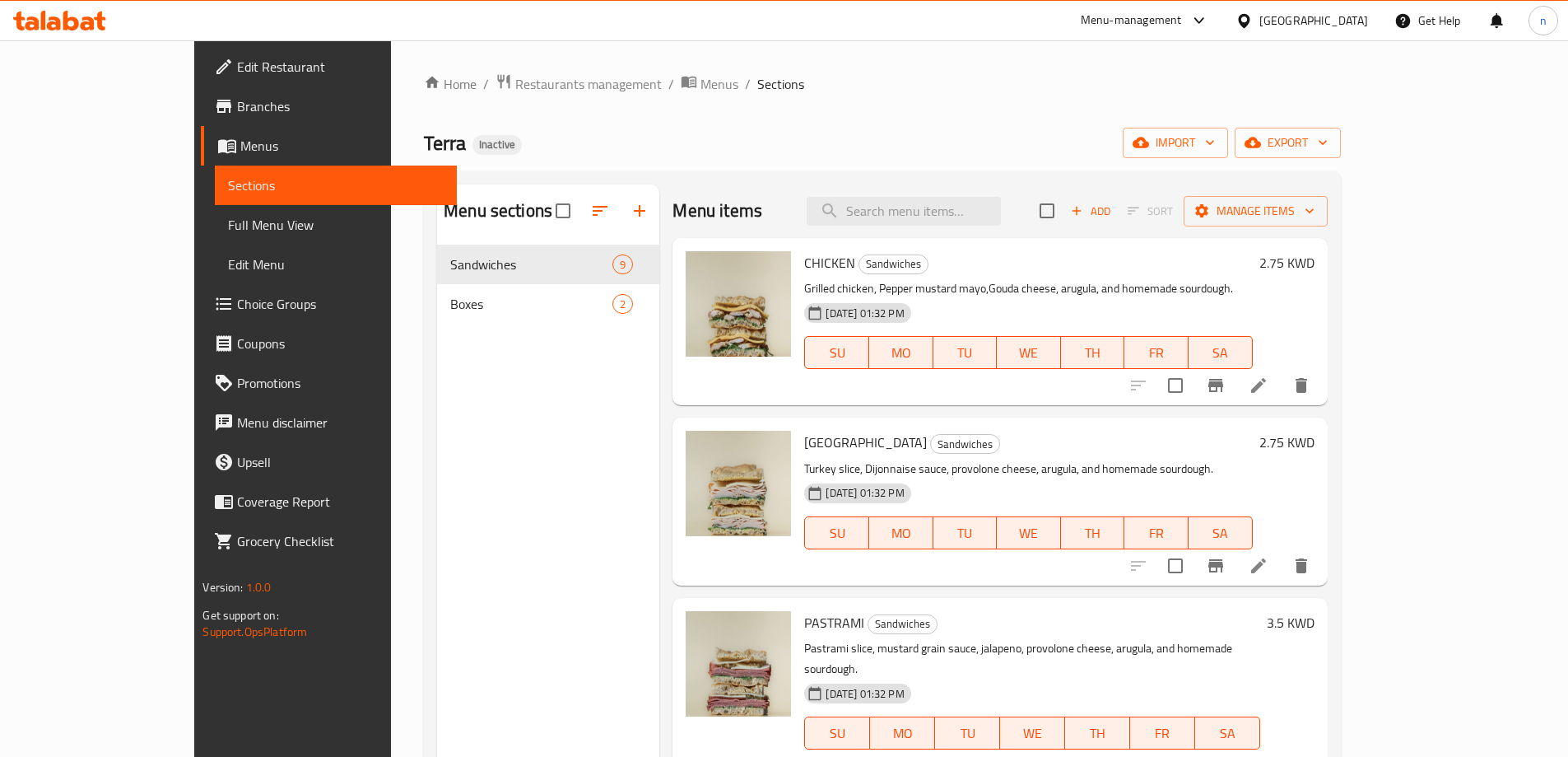
click at [215, 211] on link "Full Menu View" at bounding box center [335, 224] width 241 height 39
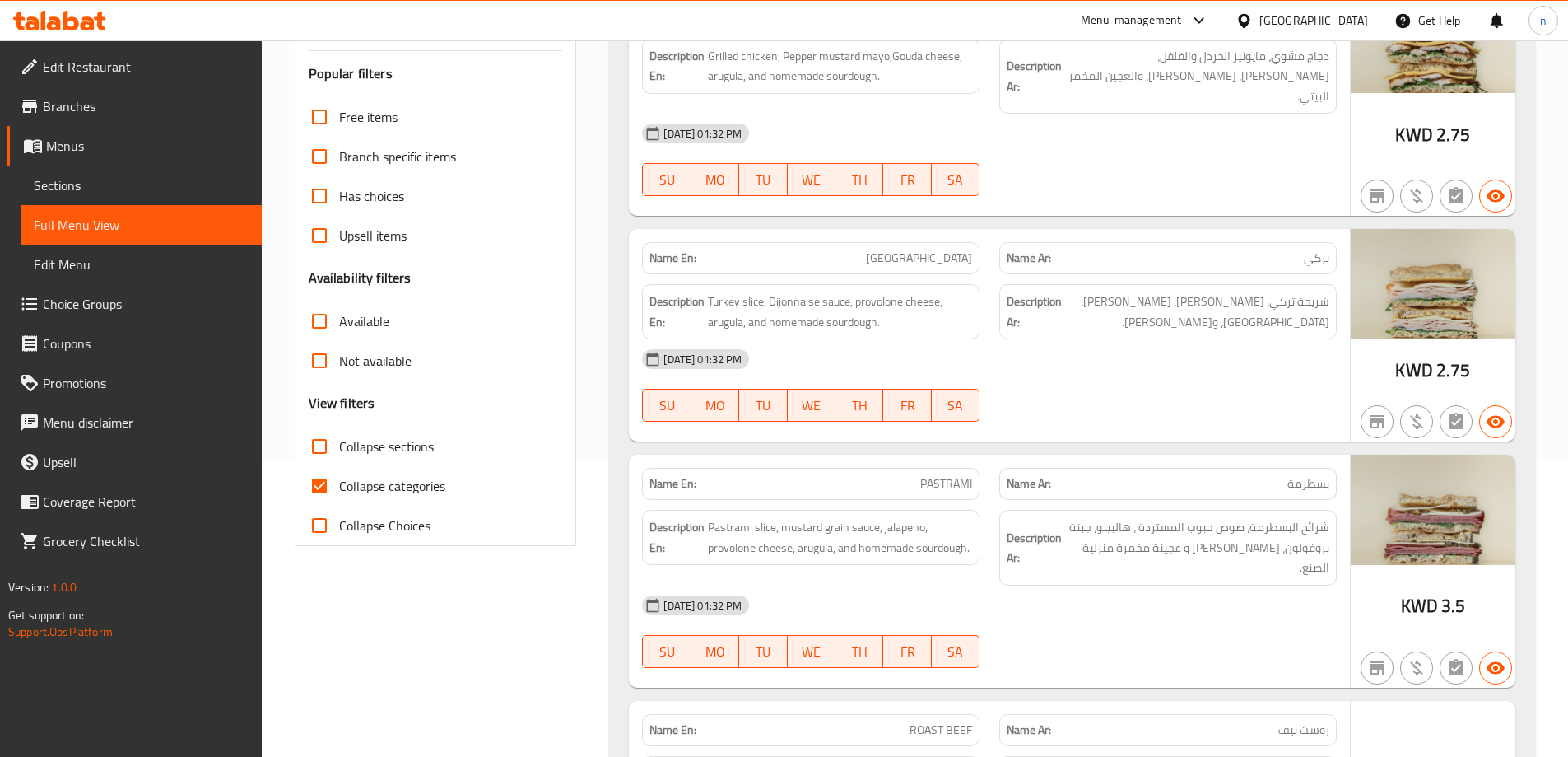
scroll to position [412, 0]
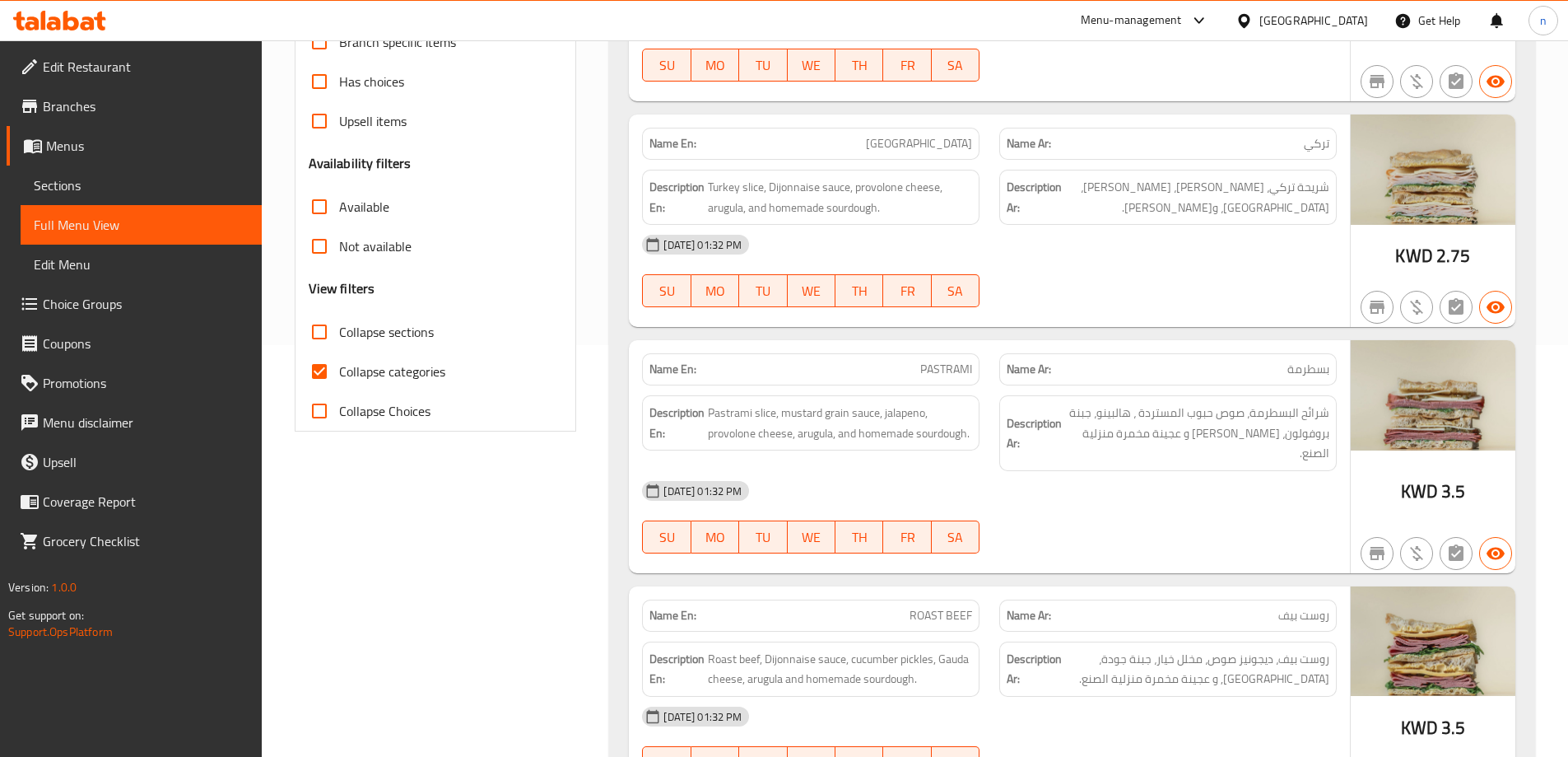
click at [349, 363] on span "Collapse categories" at bounding box center [392, 371] width 106 height 20
click at [339, 363] on input "Collapse categories" at bounding box center [319, 371] width 39 height 39
checkbox input "false"
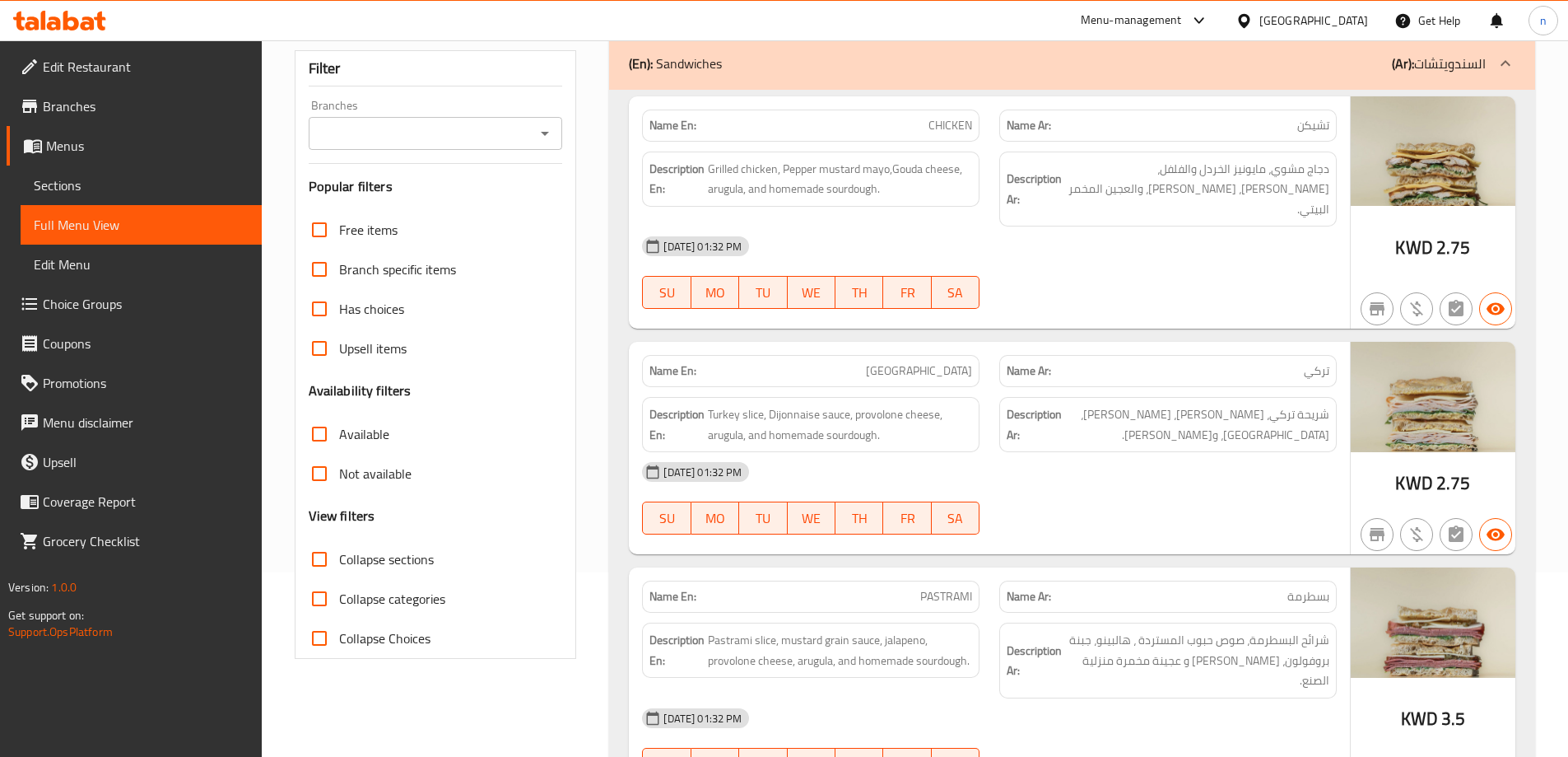
scroll to position [577, 0]
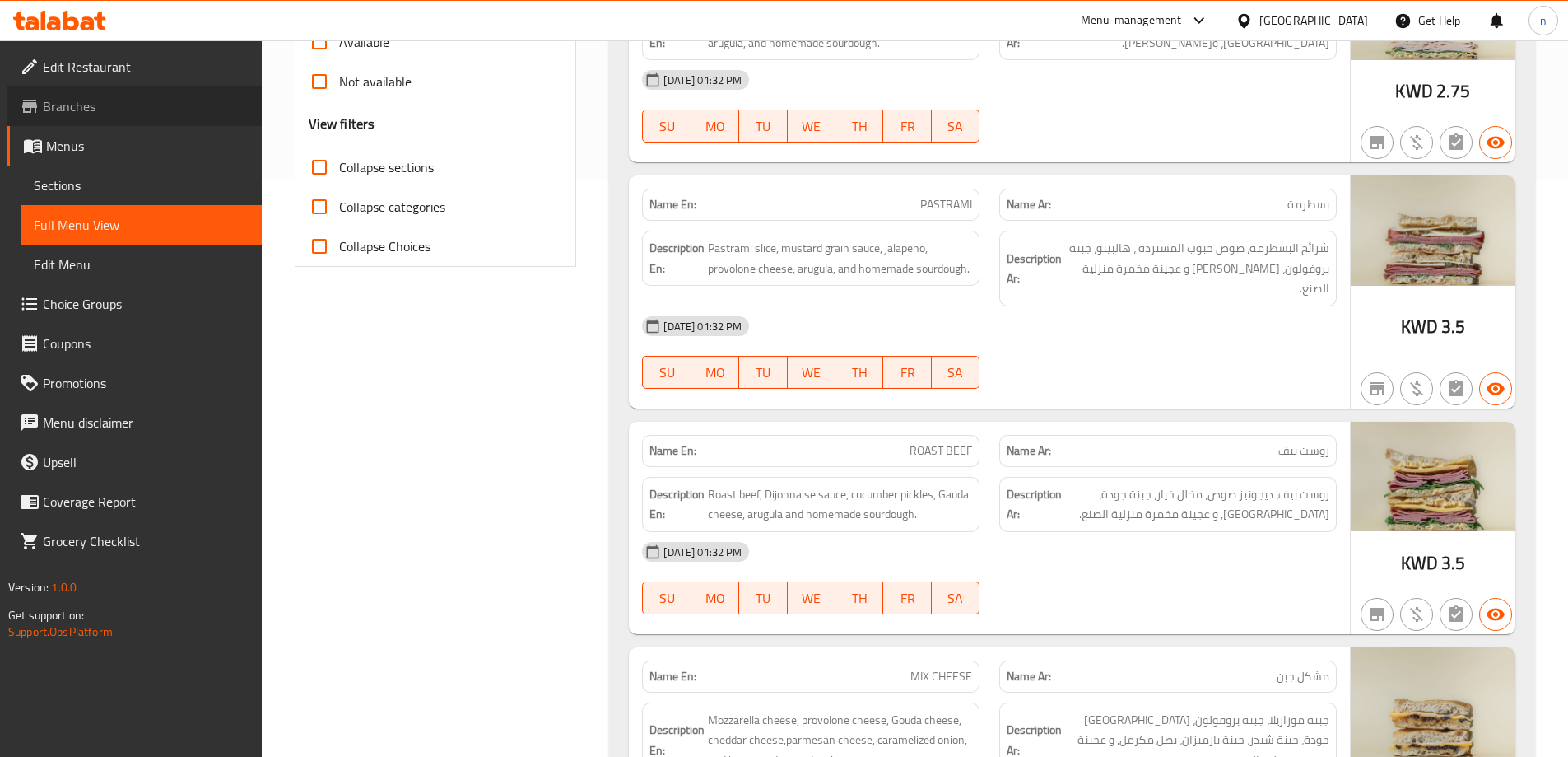
click at [101, 117] on link "Branches" at bounding box center [134, 106] width 255 height 39
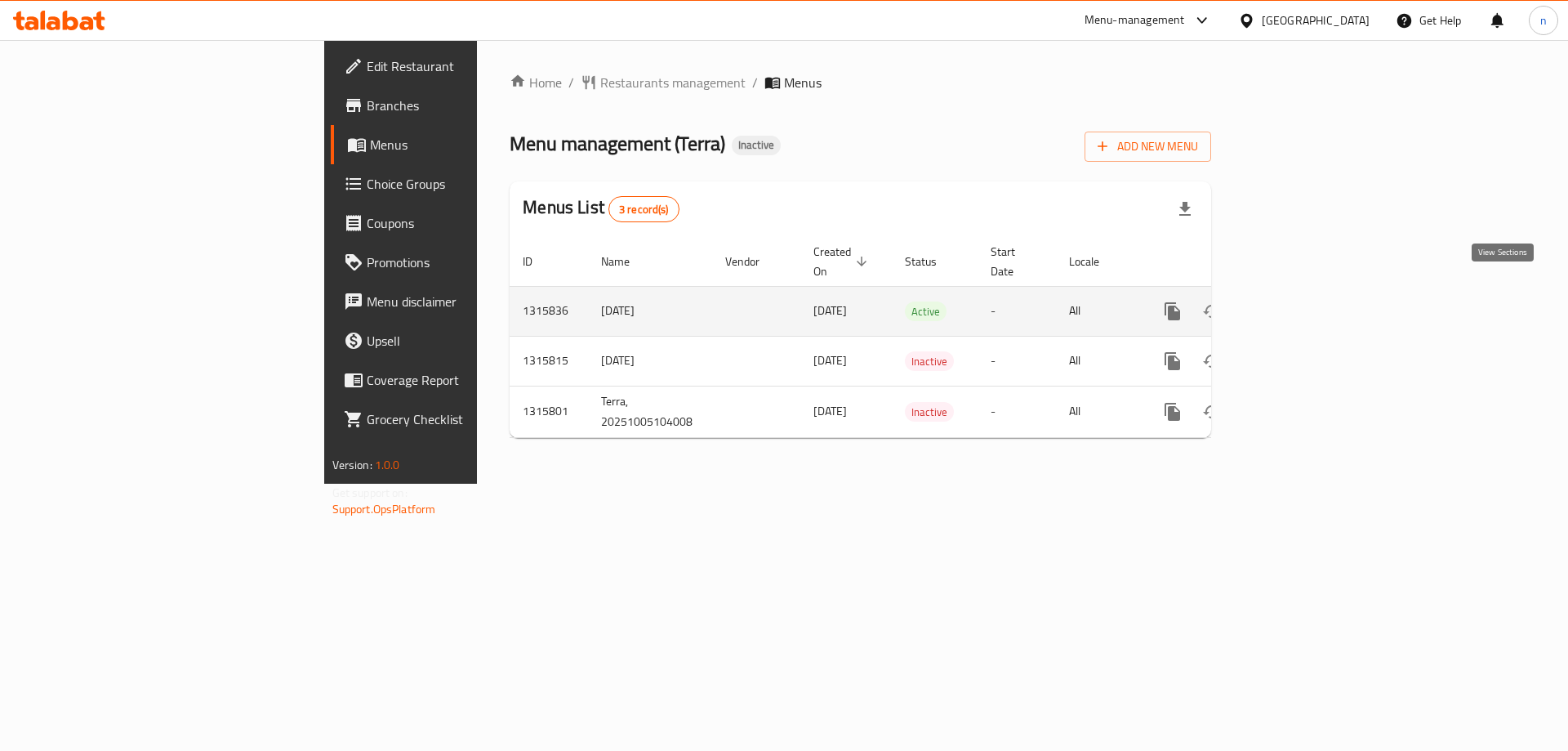
click at [1301, 302] on icon "enhanced table" at bounding box center [1289, 311] width 19 height 19
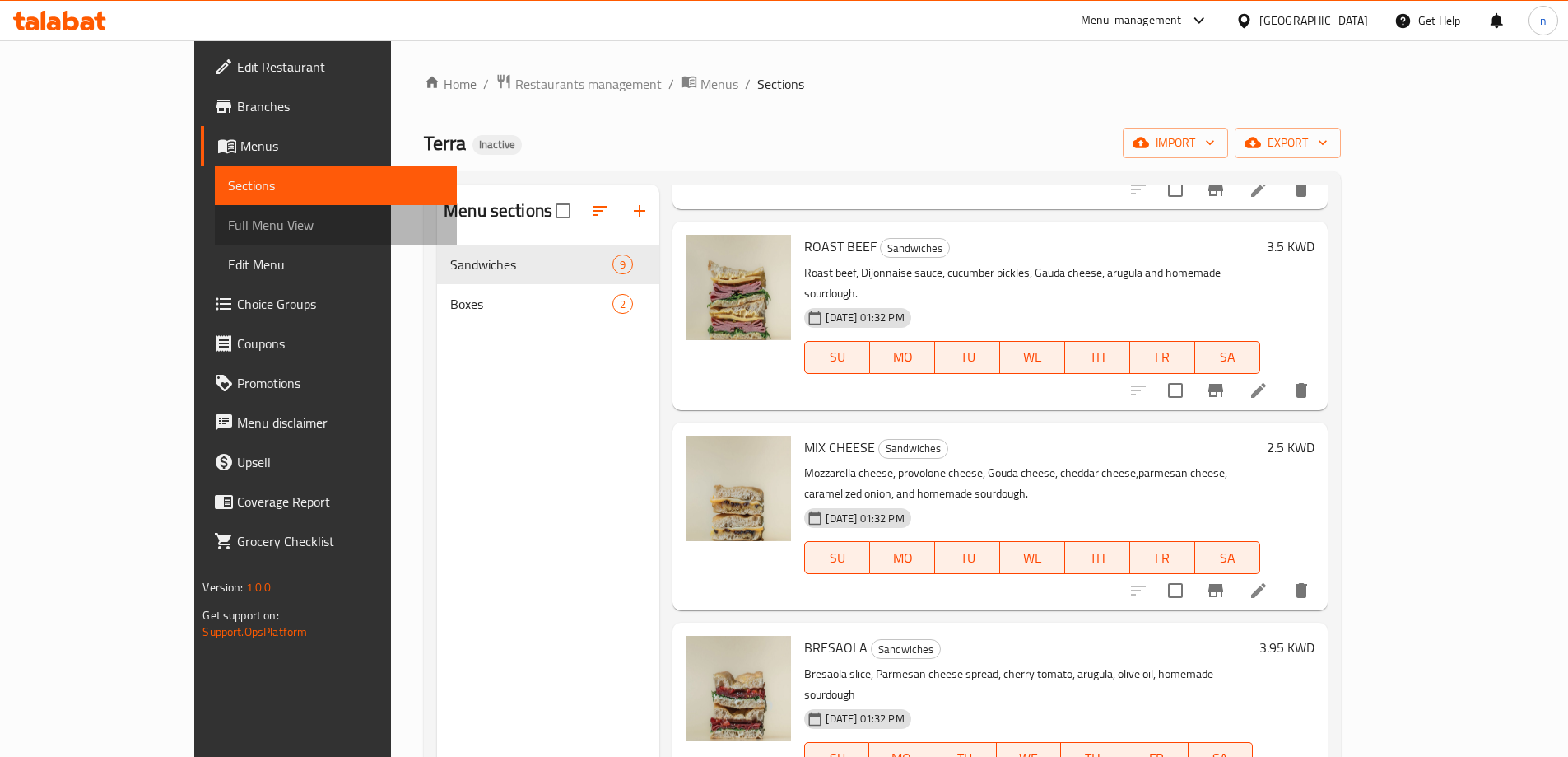
click at [228, 226] on span "Full Menu View" at bounding box center [335, 224] width 215 height 20
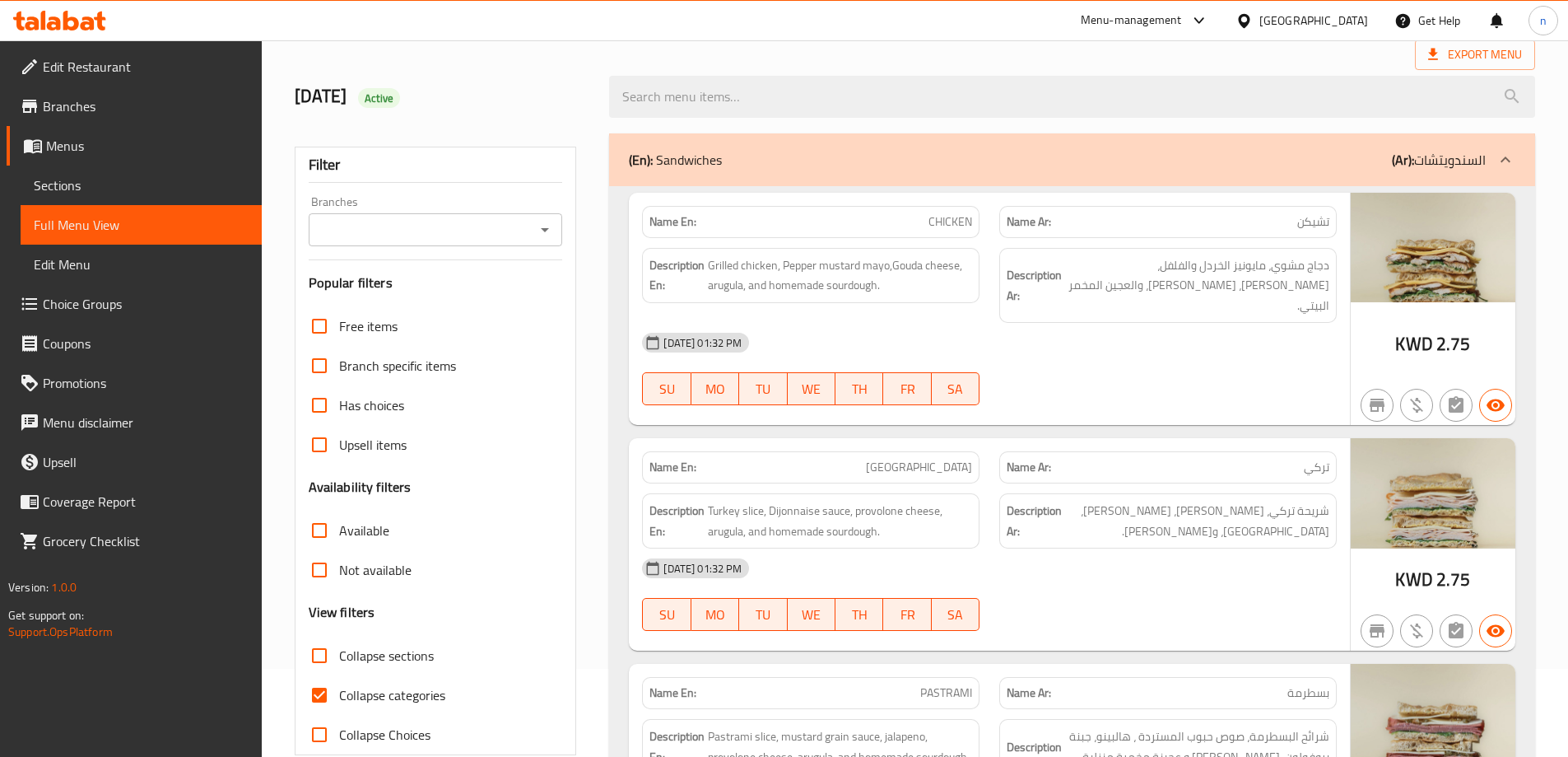
scroll to position [247, 0]
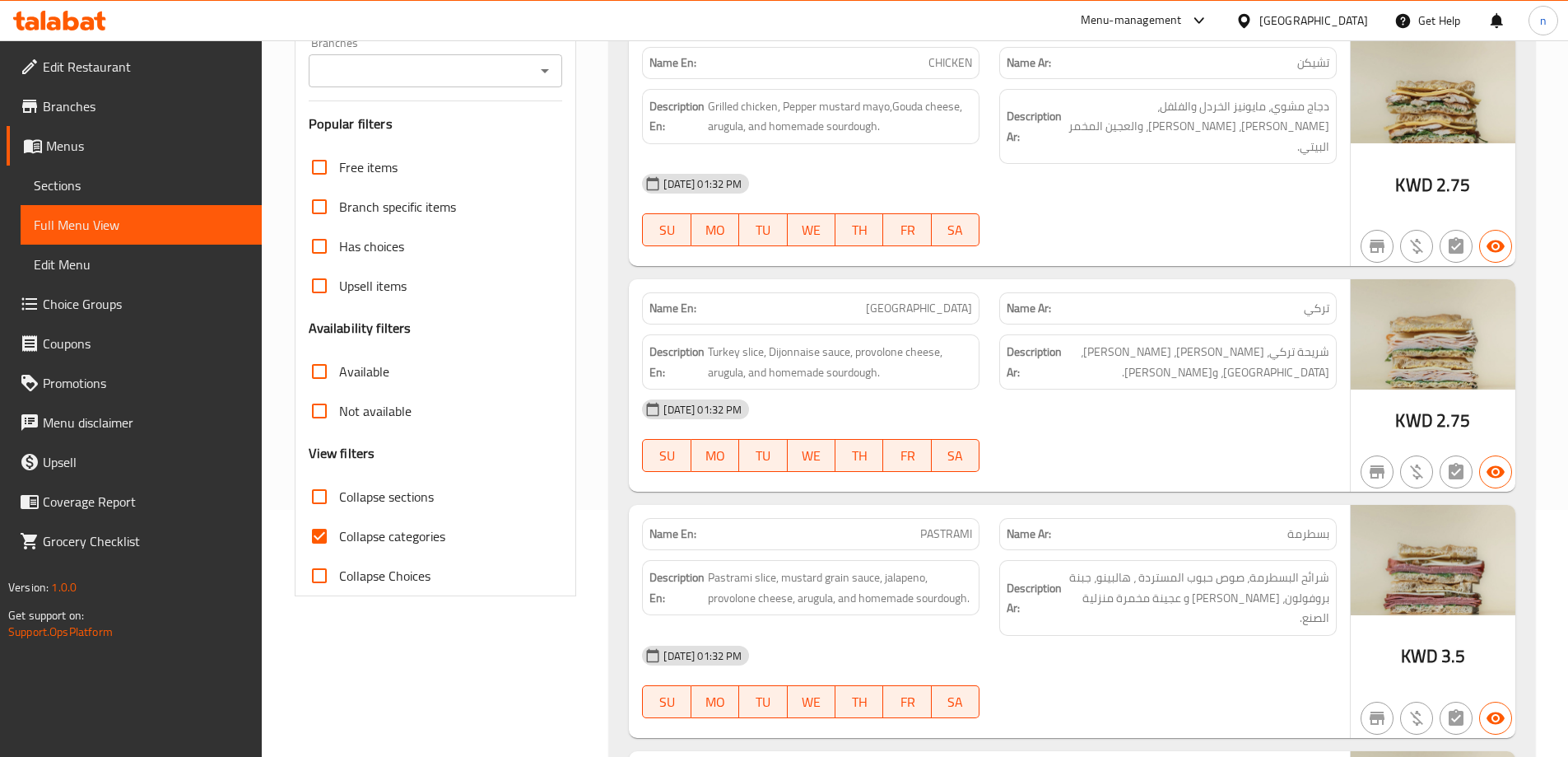
click at [366, 535] on span "Collapse categories" at bounding box center [392, 536] width 106 height 20
click at [339, 535] on input "Collapse categories" at bounding box center [319, 536] width 39 height 39
checkbox input "false"
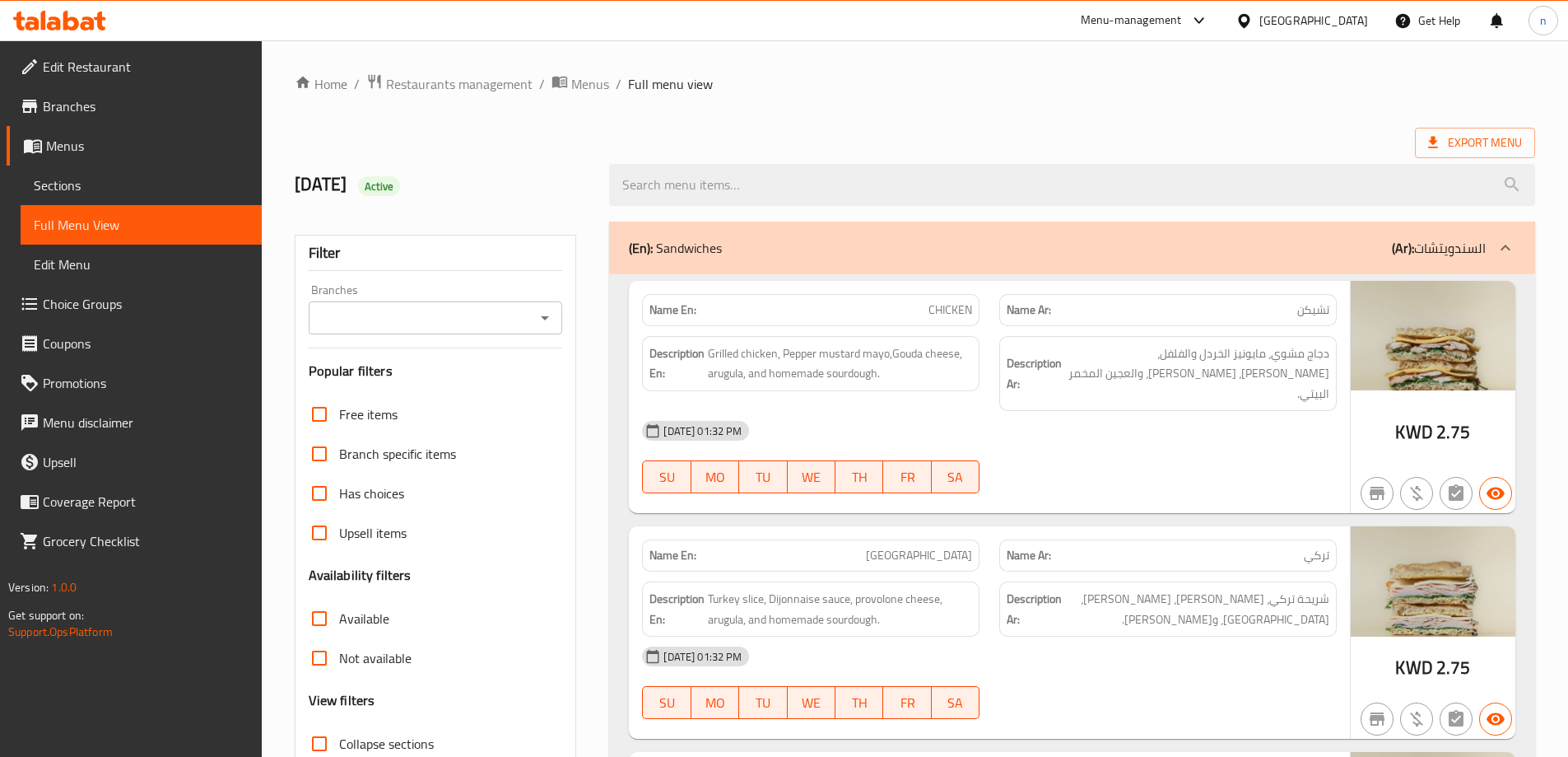
scroll to position [2335, 0]
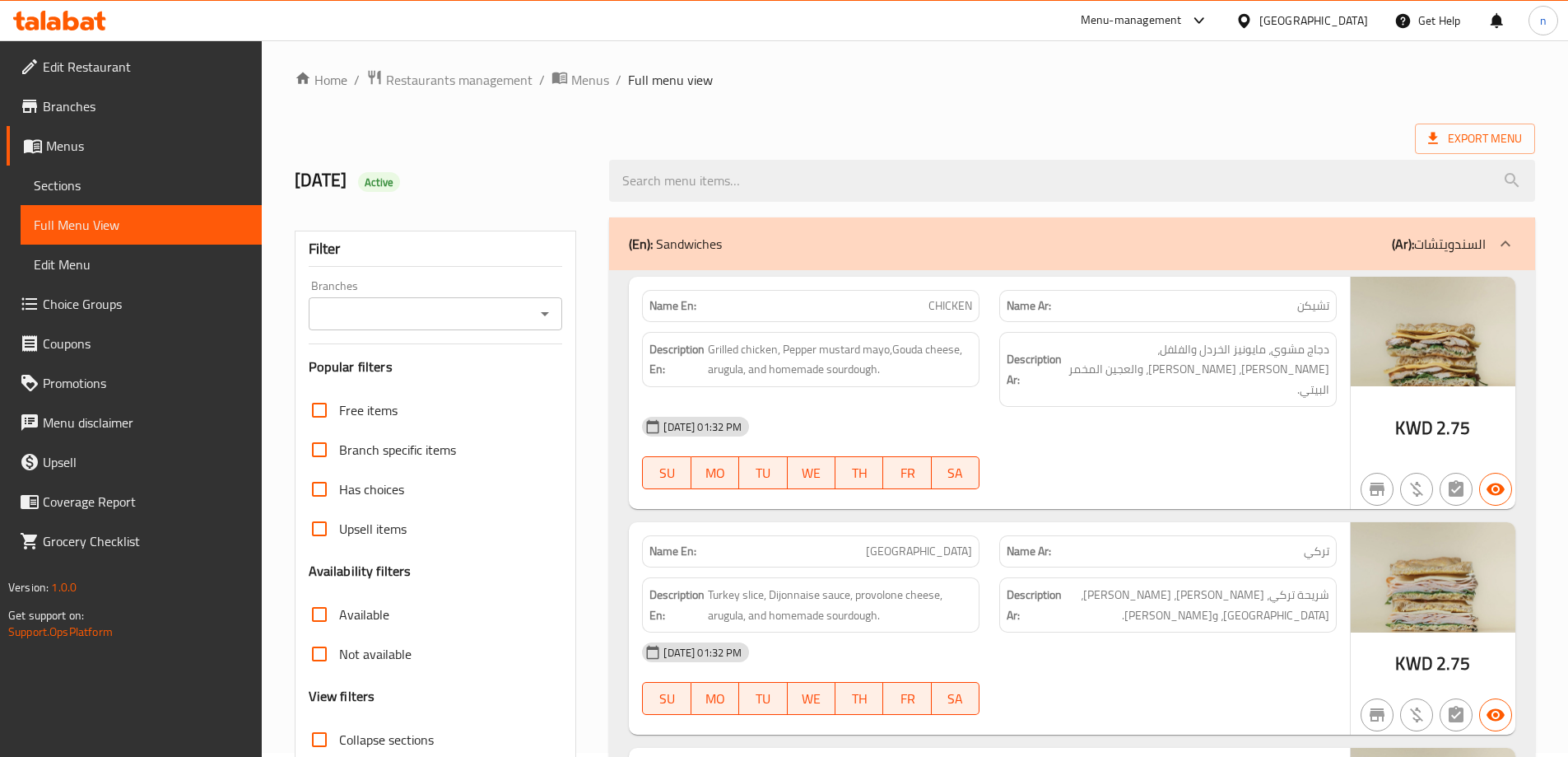
scroll to position [0, 0]
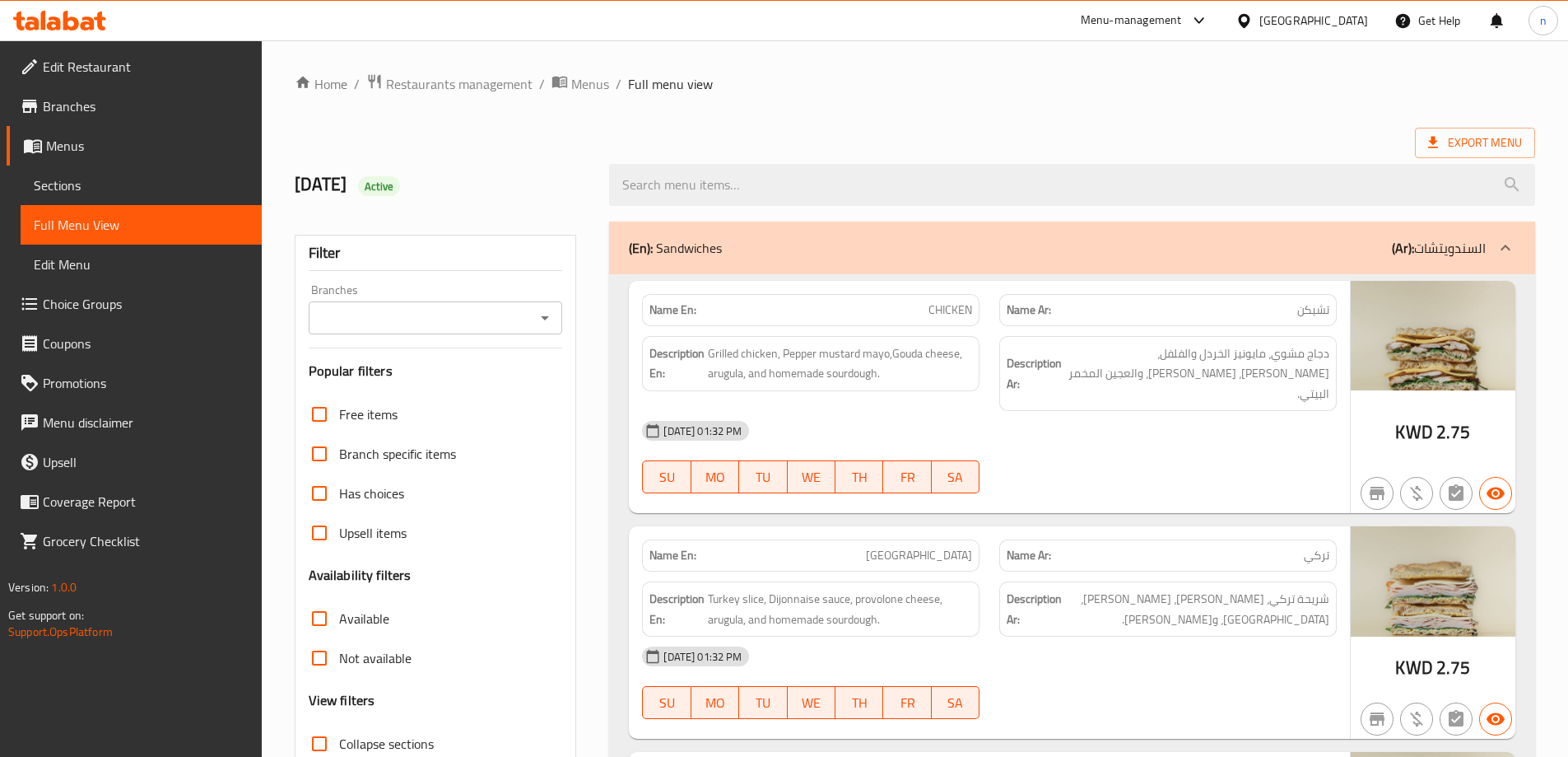
click at [1037, 148] on div "5/10/2025 Active" at bounding box center [914, 184] width 1259 height 73
click at [26, 118] on link "Branches" at bounding box center [134, 106] width 255 height 39
